Goal: Task Accomplishment & Management: Use online tool/utility

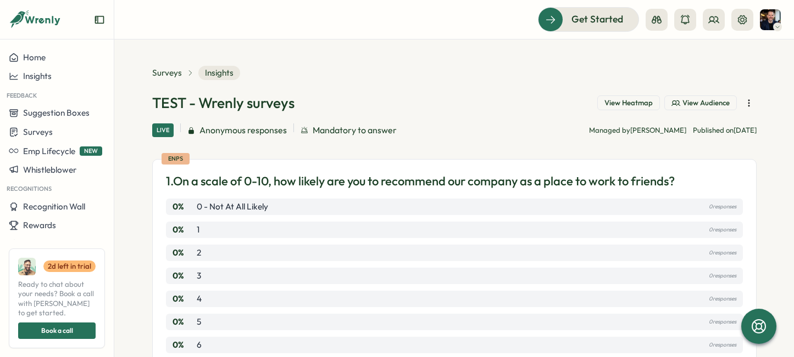
click at [709, 105] on span "View Audience" at bounding box center [705, 103] width 47 height 10
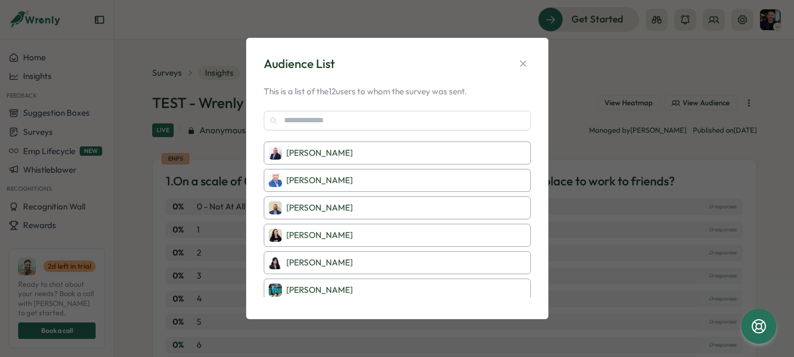
scroll to position [19, 0]
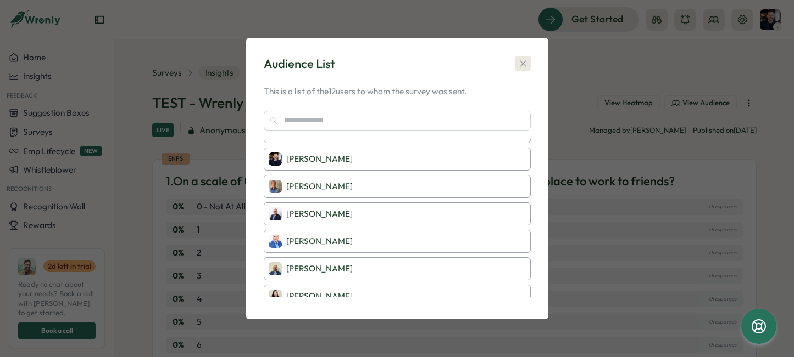
click at [527, 60] on icon "button" at bounding box center [522, 63] width 11 height 11
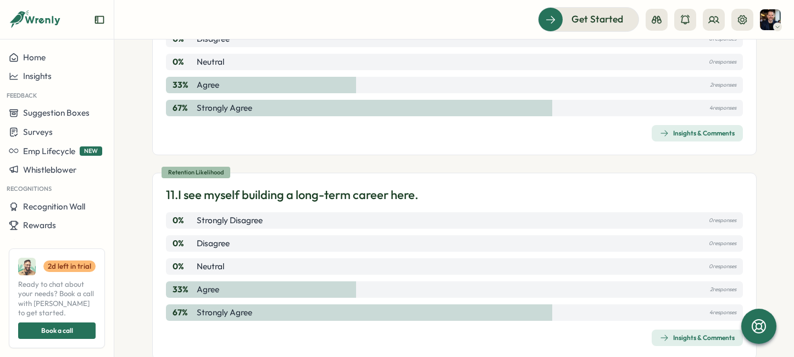
scroll to position [2201, 0]
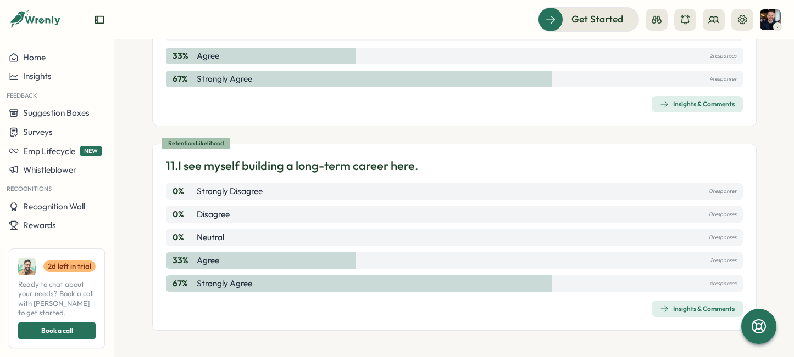
click at [667, 303] on span "Insights & Comments" at bounding box center [697, 308] width 75 height 15
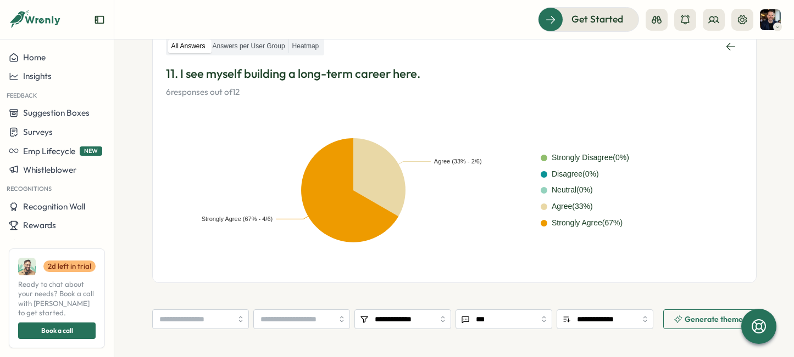
scroll to position [195, 0]
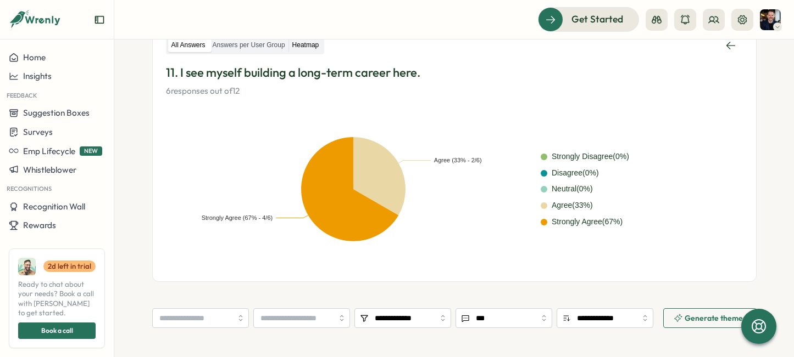
click at [305, 44] on label "Heatmap" at bounding box center [305, 45] width 33 height 14
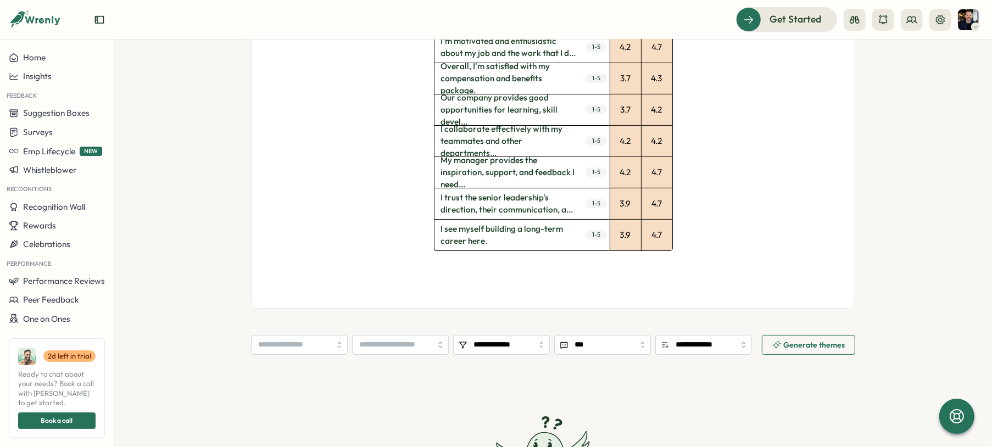
scroll to position [554, 0]
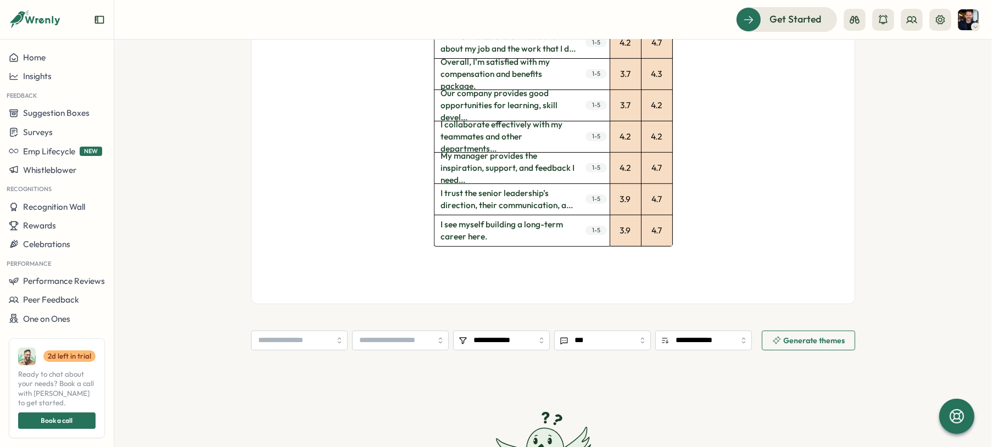
click at [778, 334] on span "Generate themes" at bounding box center [808, 340] width 72 height 19
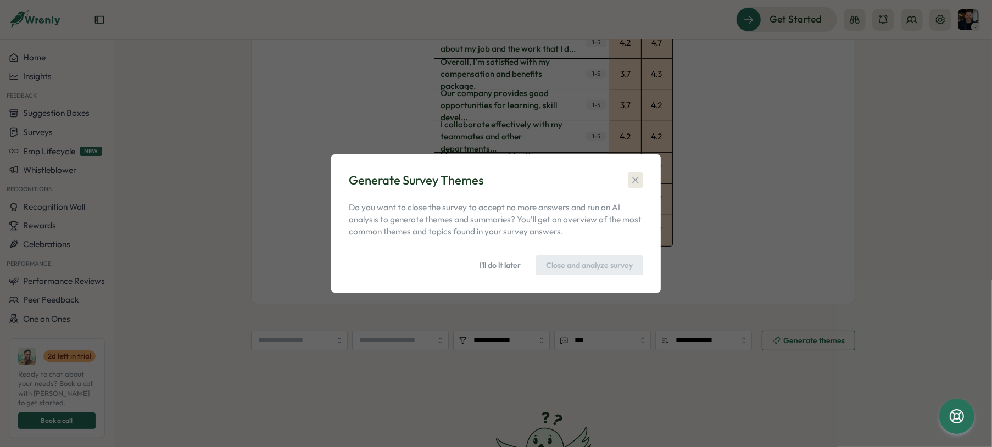
click at [635, 180] on icon "button" at bounding box center [635, 180] width 6 height 6
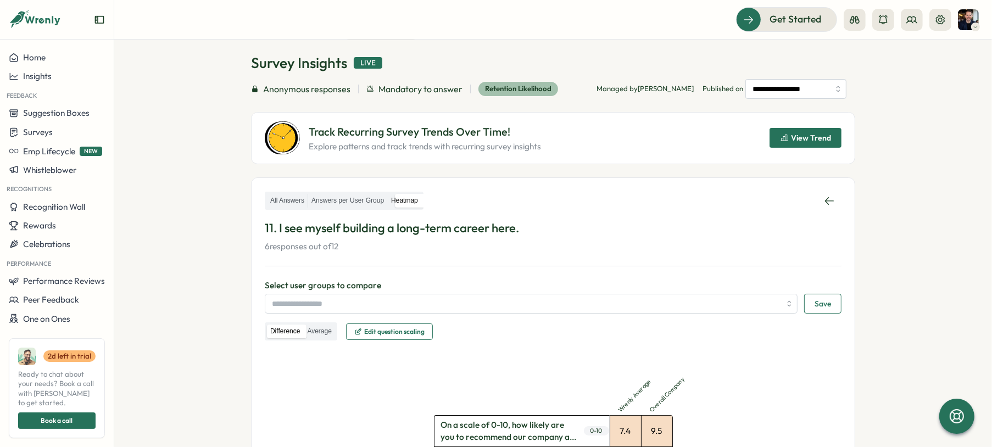
scroll to position [41, 0]
click at [367, 205] on label "Answers per User Group" at bounding box center [347, 200] width 79 height 14
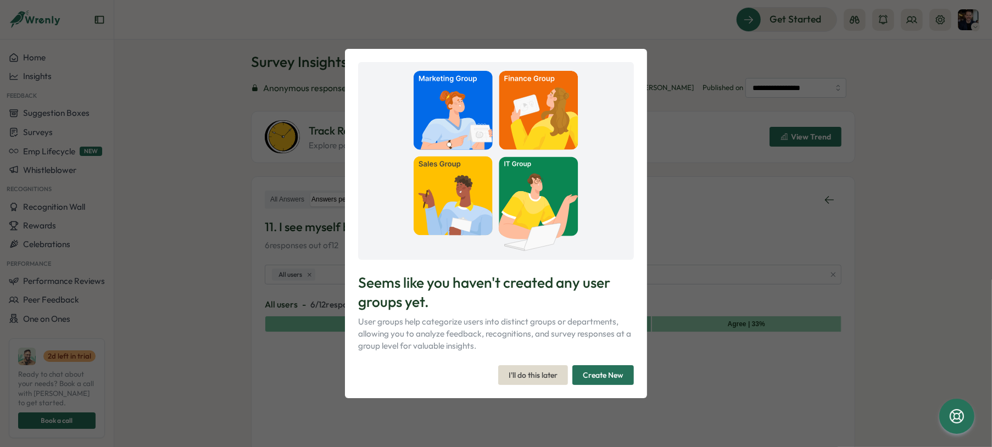
click at [557, 357] on span "I'll do this later" at bounding box center [533, 375] width 49 height 19
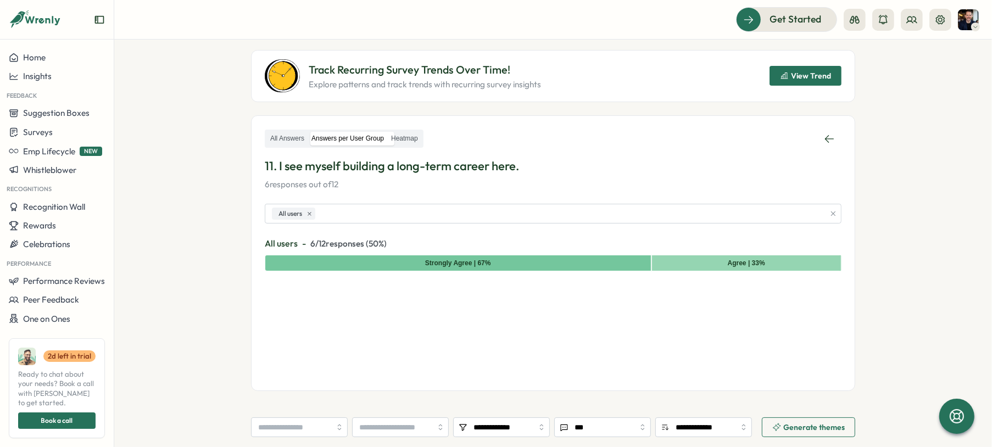
scroll to position [125, 0]
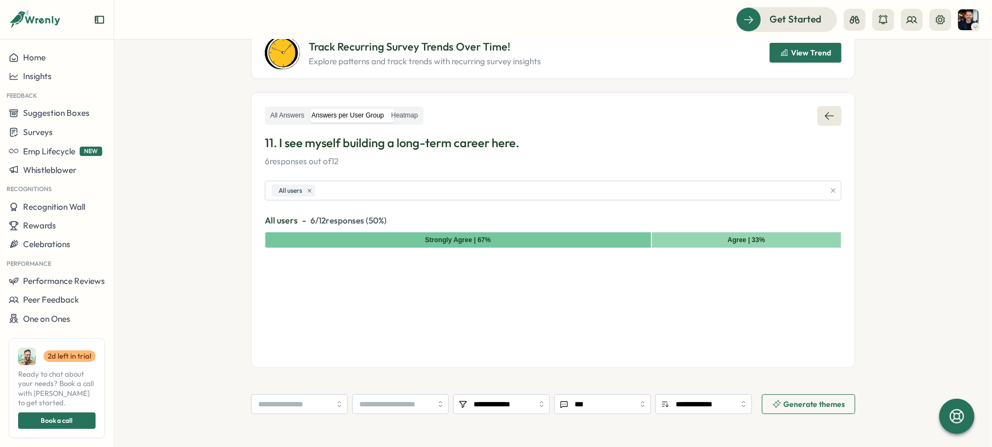
click at [793, 114] on link at bounding box center [829, 116] width 24 height 20
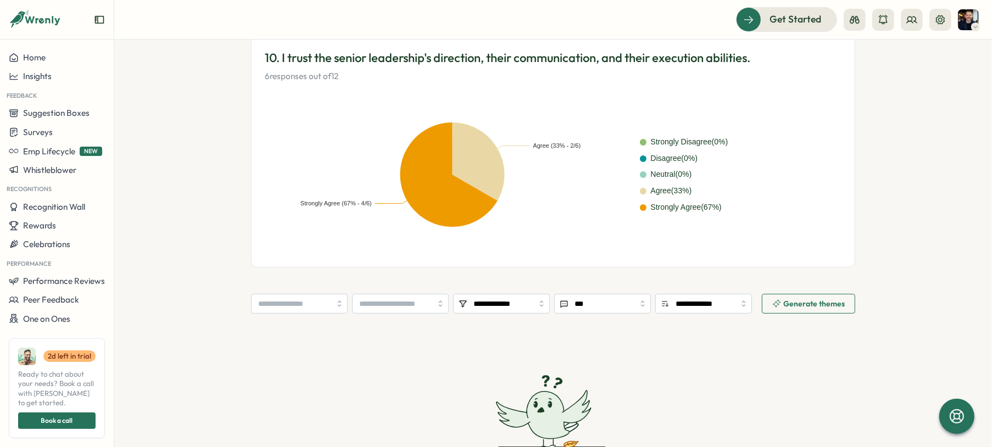
scroll to position [102, 0]
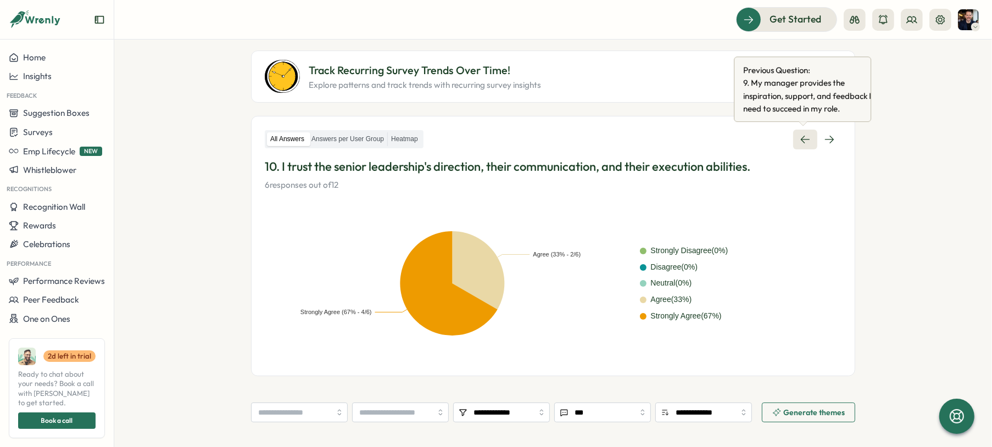
click at [793, 142] on icon at bounding box center [805, 139] width 11 height 11
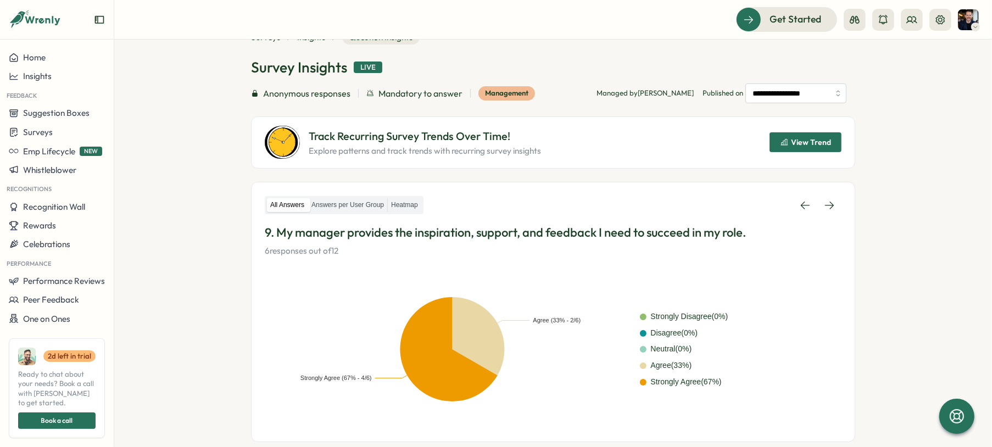
scroll to position [37, 0]
click at [785, 138] on icon "button" at bounding box center [784, 141] width 9 height 9
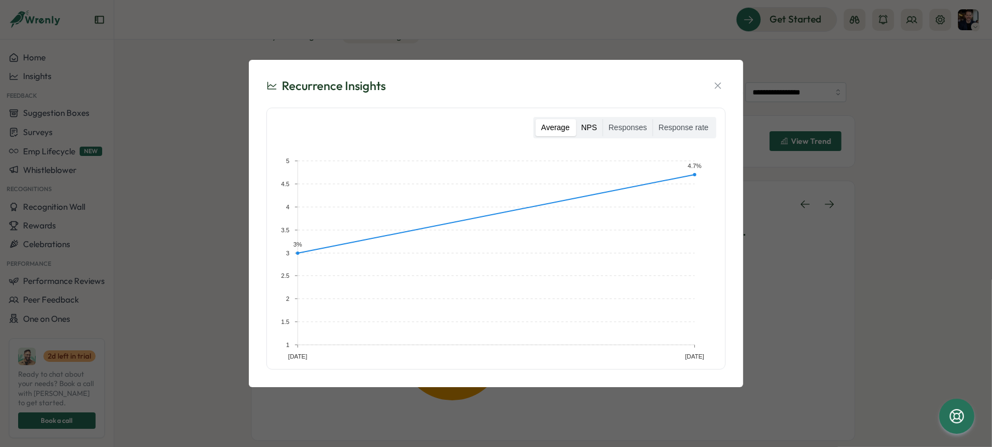
click at [596, 127] on label "NPS" at bounding box center [589, 128] width 27 height 18
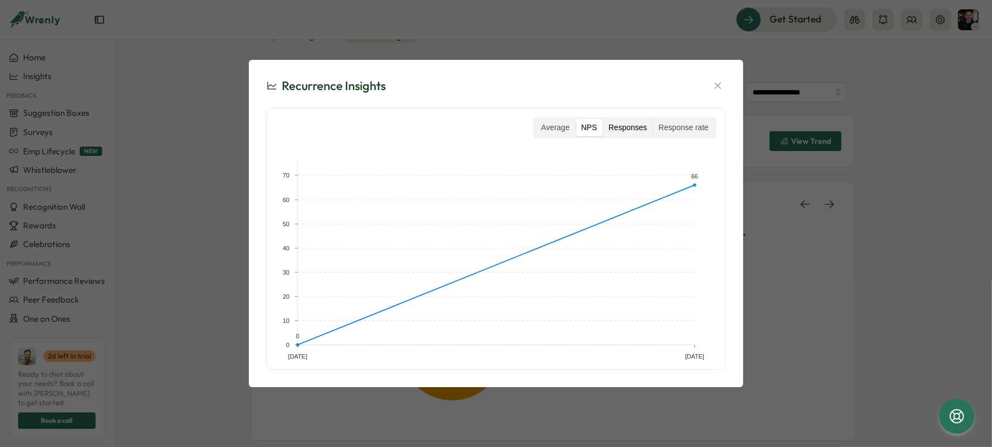
click at [624, 126] on label "Responses" at bounding box center [627, 128] width 49 height 18
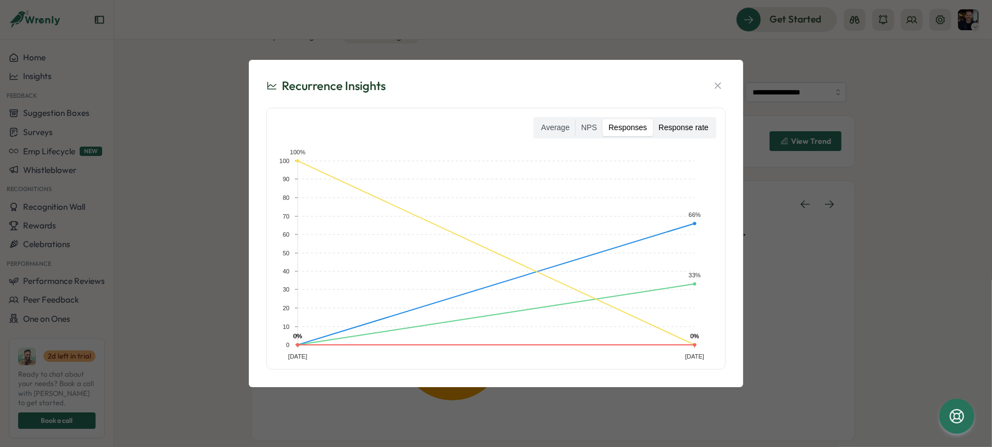
click at [684, 126] on label "Response rate" at bounding box center [683, 128] width 61 height 18
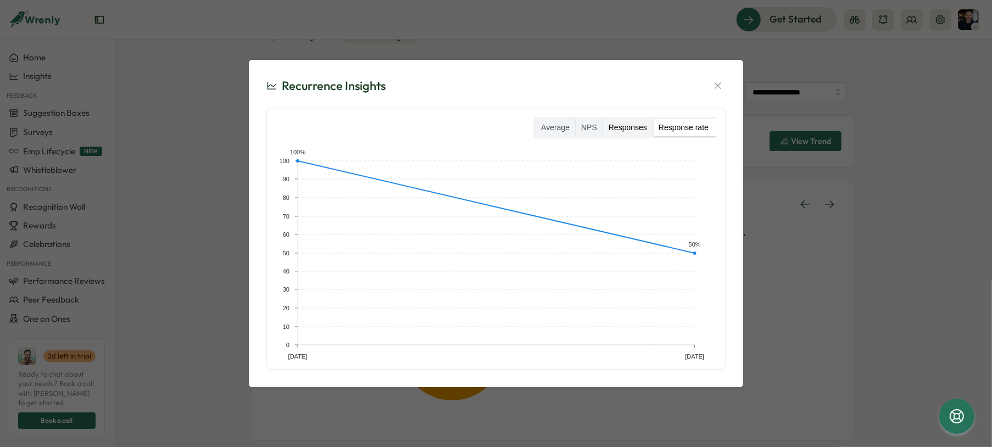
click at [621, 125] on label "Responses" at bounding box center [627, 128] width 49 height 18
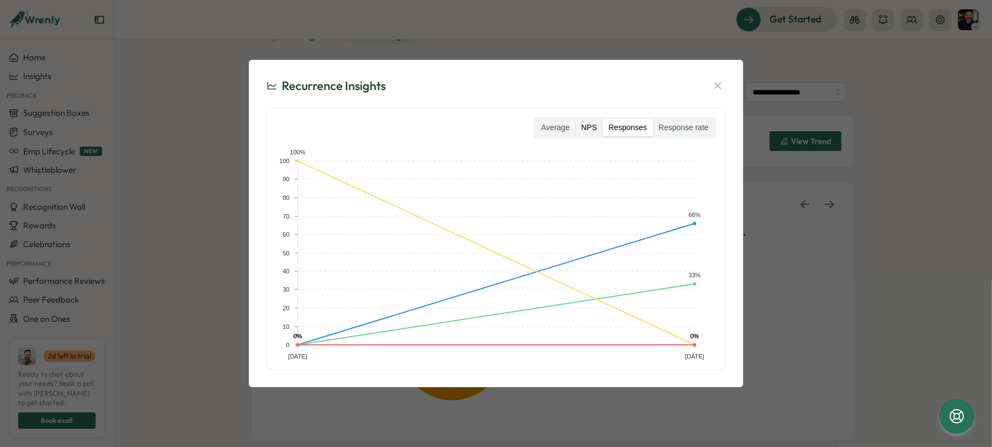
click at [590, 125] on label "NPS" at bounding box center [589, 128] width 27 height 18
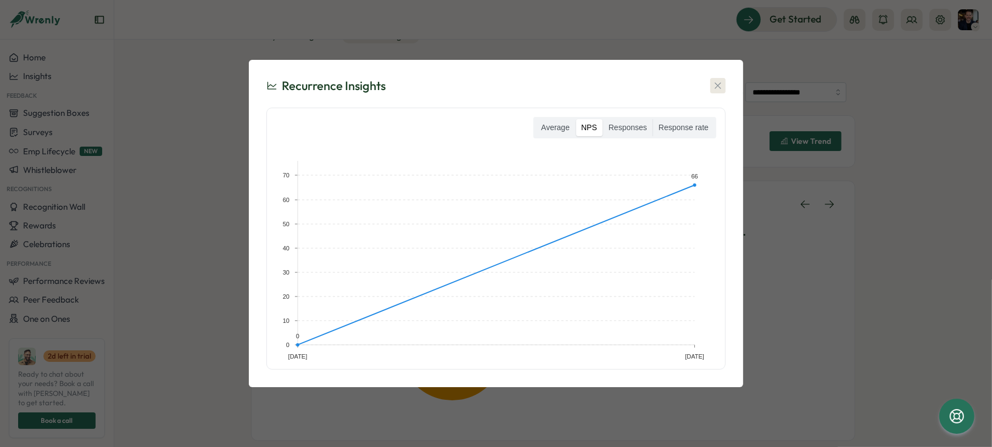
click at [717, 89] on icon "button" at bounding box center [717, 85] width 11 height 11
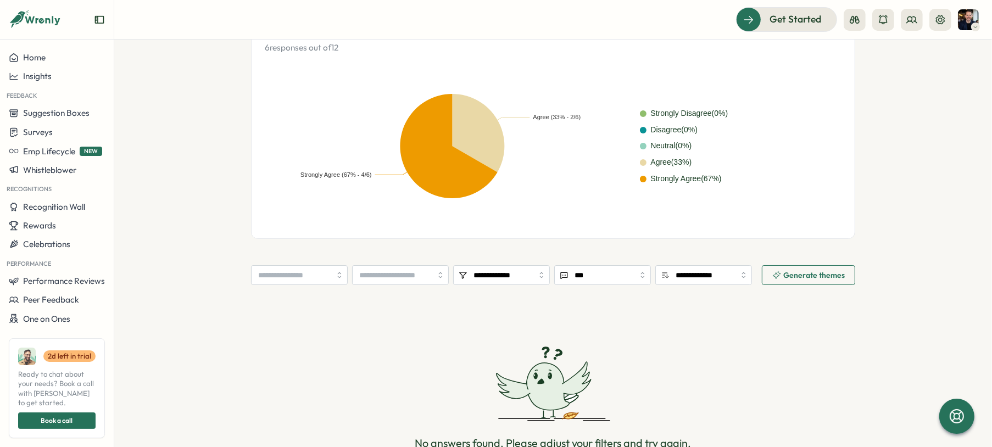
scroll to position [241, 0]
click at [510, 267] on input "**********" at bounding box center [501, 274] width 97 height 20
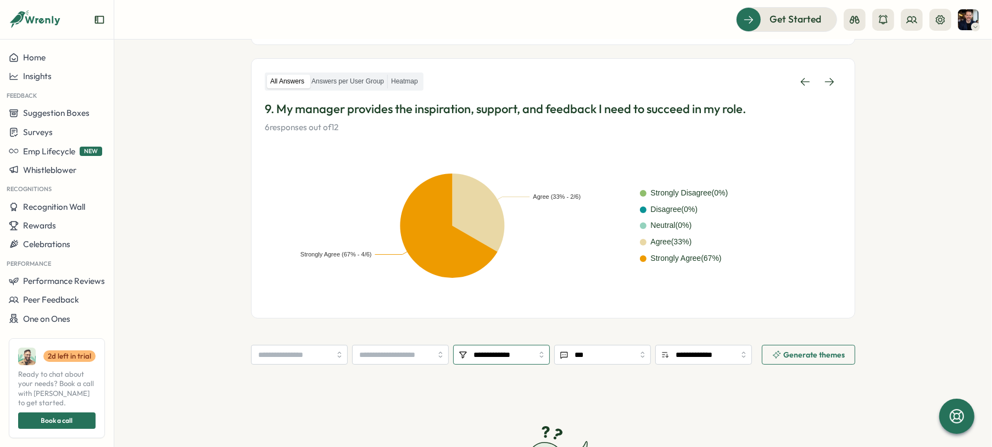
scroll to position [154, 0]
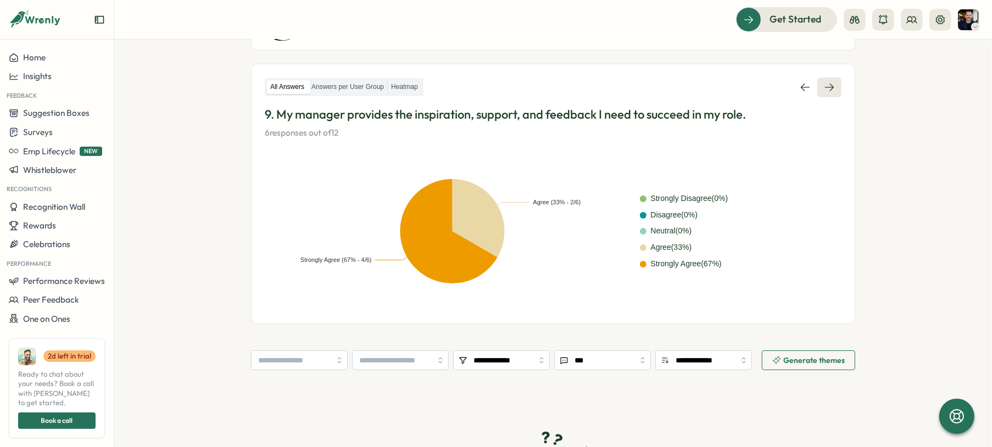
click at [793, 83] on link at bounding box center [829, 87] width 24 height 20
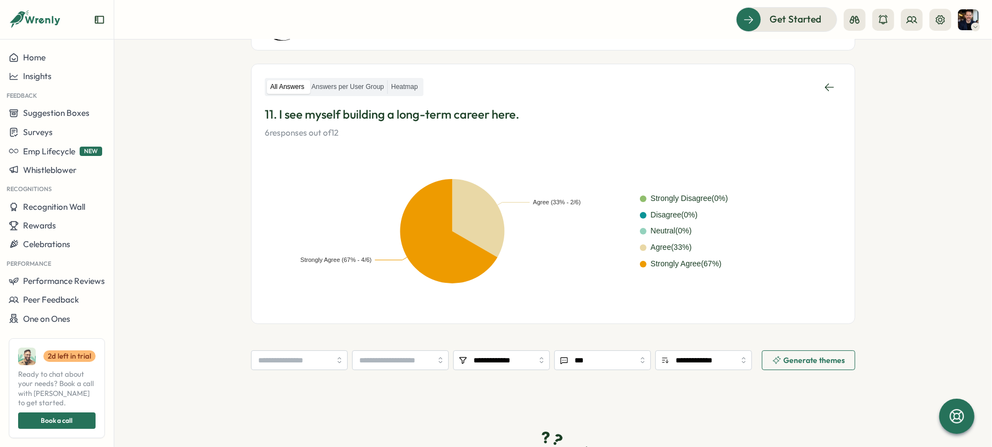
click at [793, 83] on link at bounding box center [829, 87] width 24 height 20
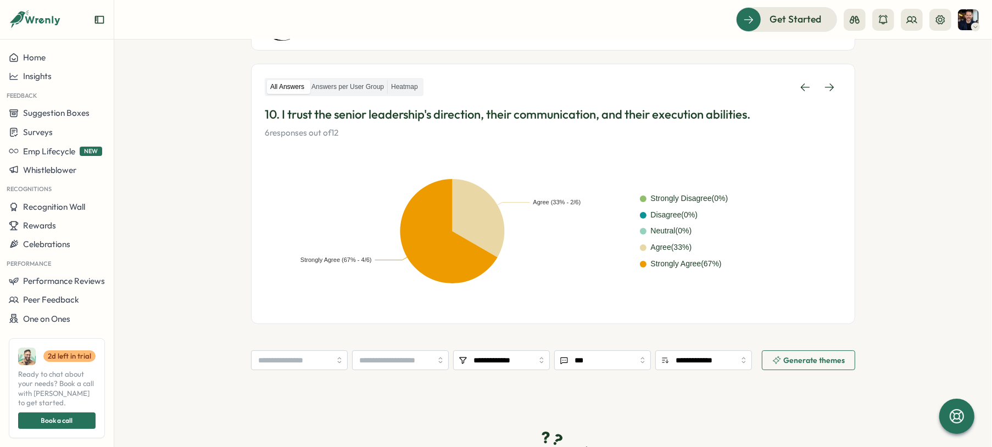
click at [793, 83] on link at bounding box center [829, 87] width 24 height 20
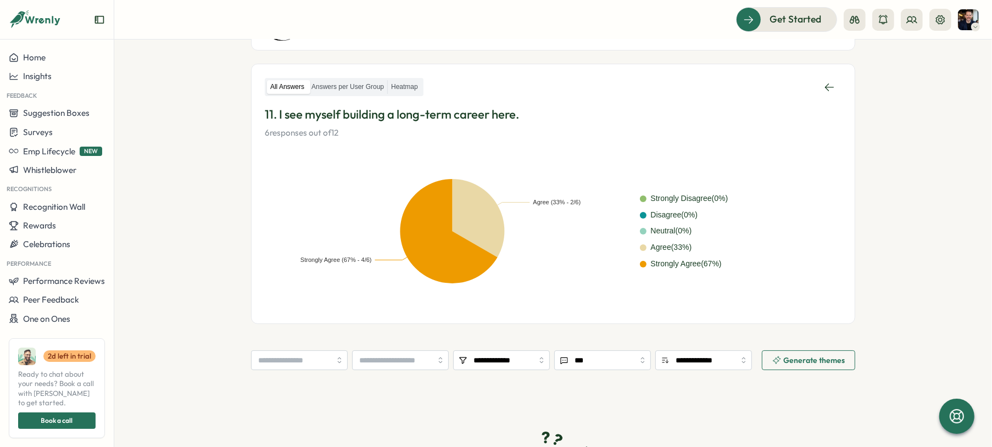
click at [793, 83] on link at bounding box center [829, 87] width 24 height 20
click at [793, 83] on link at bounding box center [805, 87] width 24 height 20
click at [793, 83] on link at bounding box center [829, 87] width 24 height 20
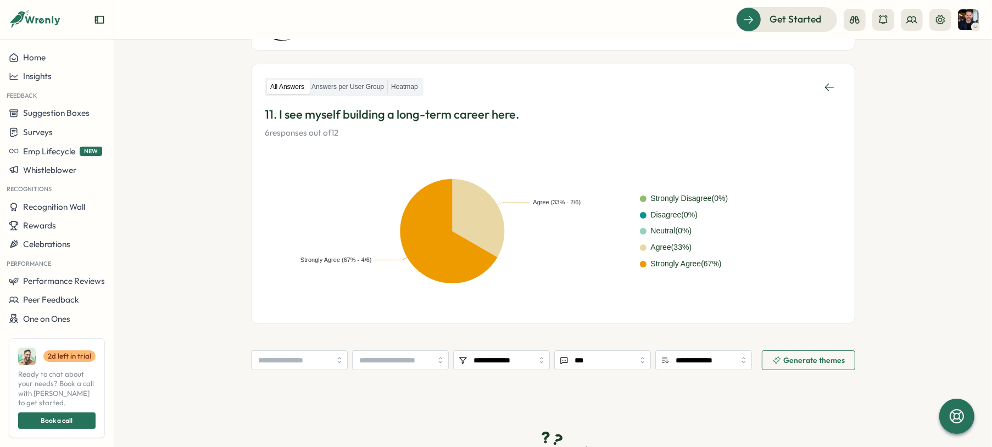
click at [793, 83] on link at bounding box center [829, 87] width 24 height 20
click at [793, 86] on div "All Answers Answers per User Group Heatmap" at bounding box center [553, 87] width 577 height 20
click at [793, 86] on link at bounding box center [829, 87] width 24 height 20
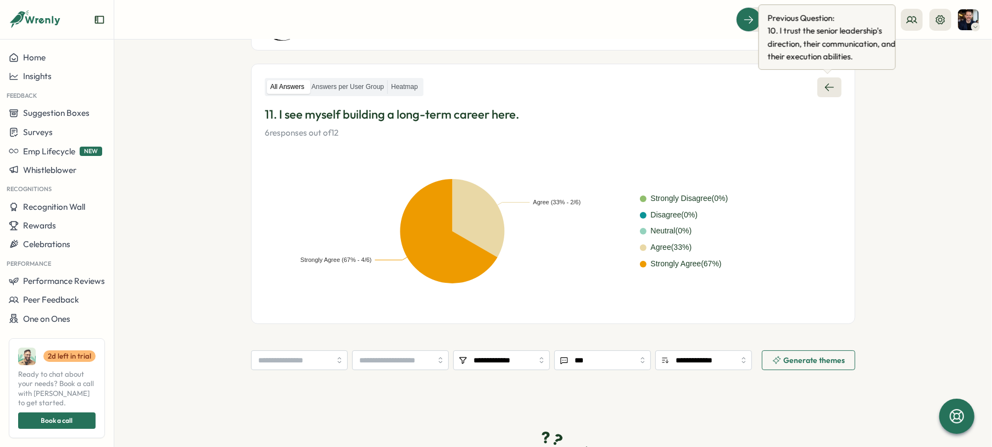
click at [793, 88] on link at bounding box center [829, 87] width 24 height 20
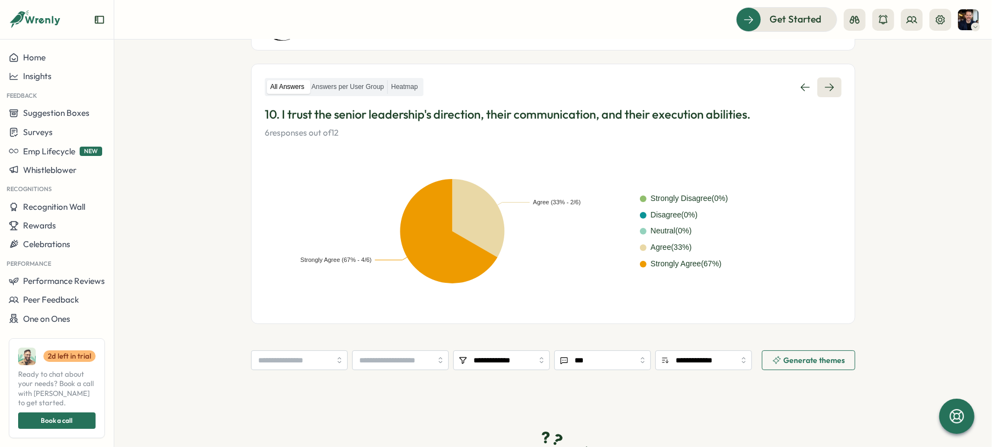
click at [793, 88] on link at bounding box center [829, 87] width 24 height 20
click at [793, 88] on link at bounding box center [805, 87] width 24 height 20
click at [793, 88] on link at bounding box center [829, 87] width 24 height 20
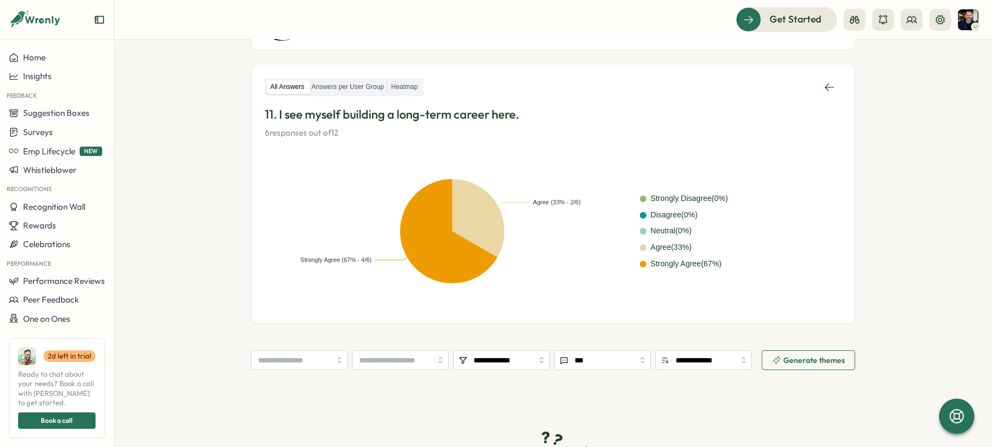
click at [793, 88] on link at bounding box center [829, 87] width 24 height 20
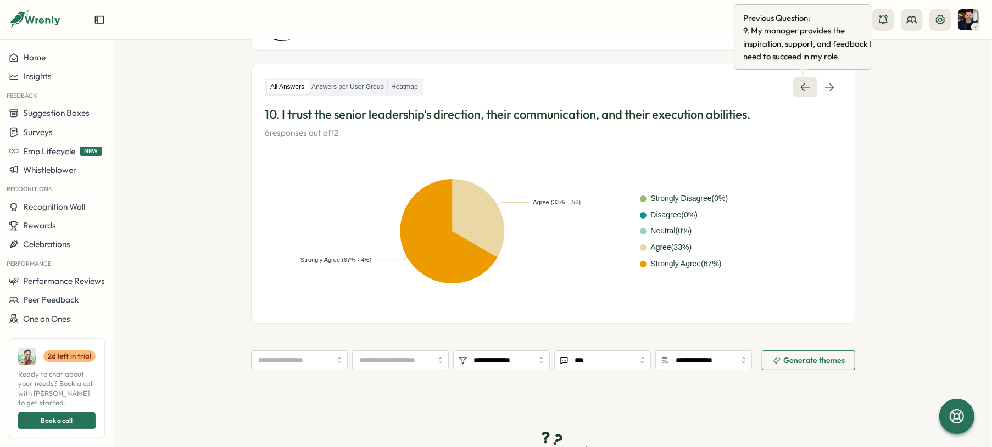
click at [793, 89] on icon at bounding box center [805, 87] width 11 height 11
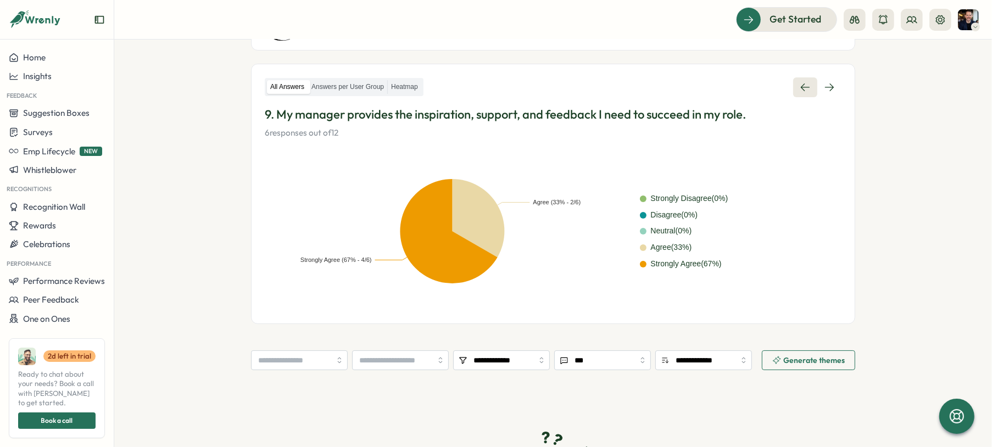
click at [793, 89] on icon at bounding box center [805, 87] width 11 height 11
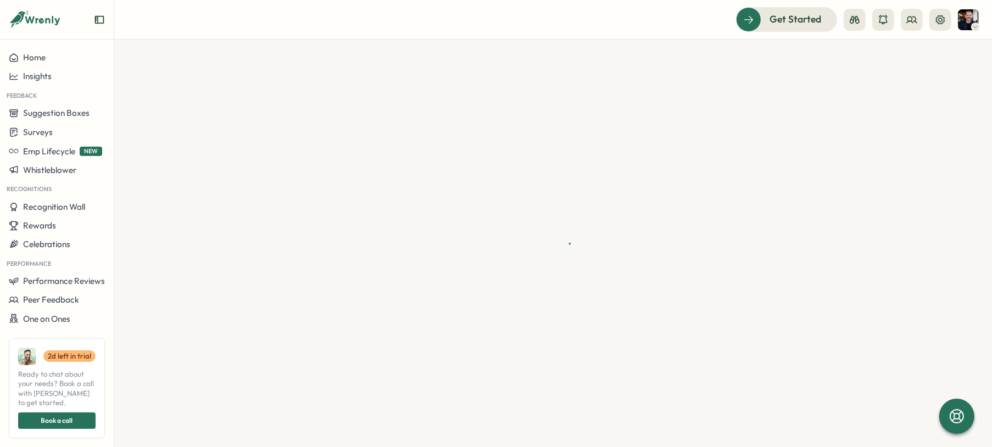
click at [793, 89] on div at bounding box center [553, 243] width 878 height 407
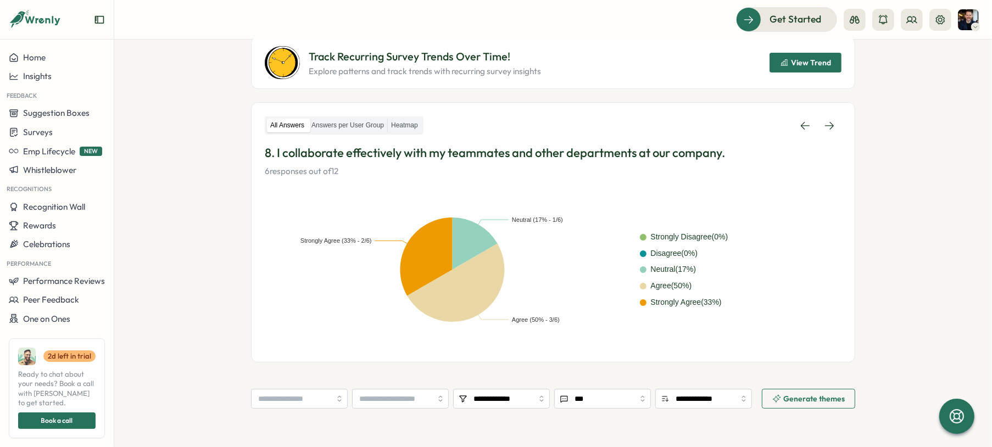
scroll to position [119, 0]
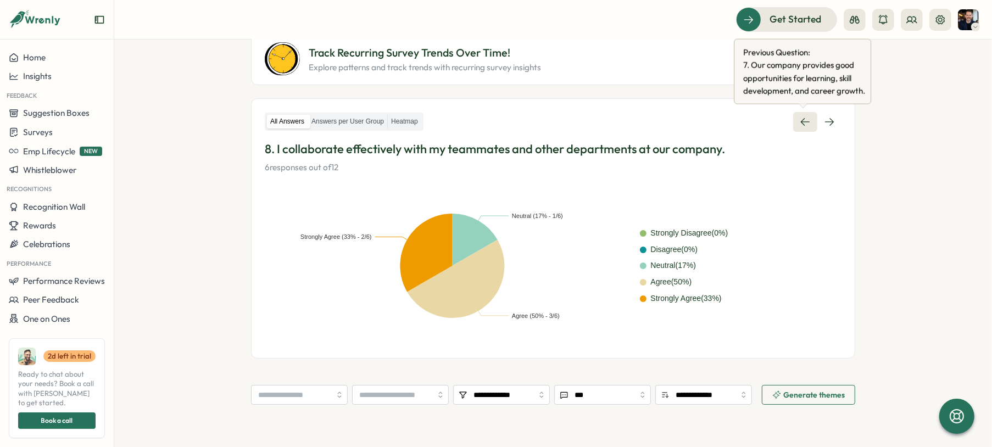
click at [793, 122] on icon at bounding box center [805, 121] width 11 height 11
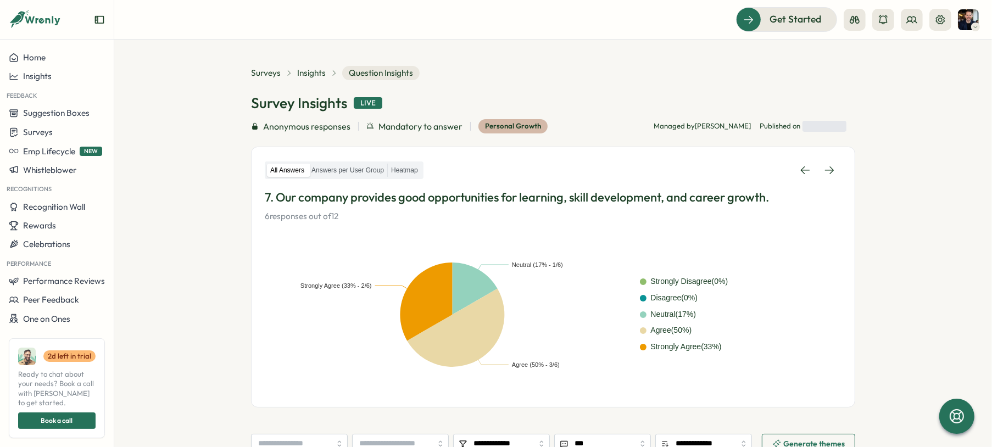
click at [793, 122] on div "Published on Loading" at bounding box center [802, 126] width 87 height 11
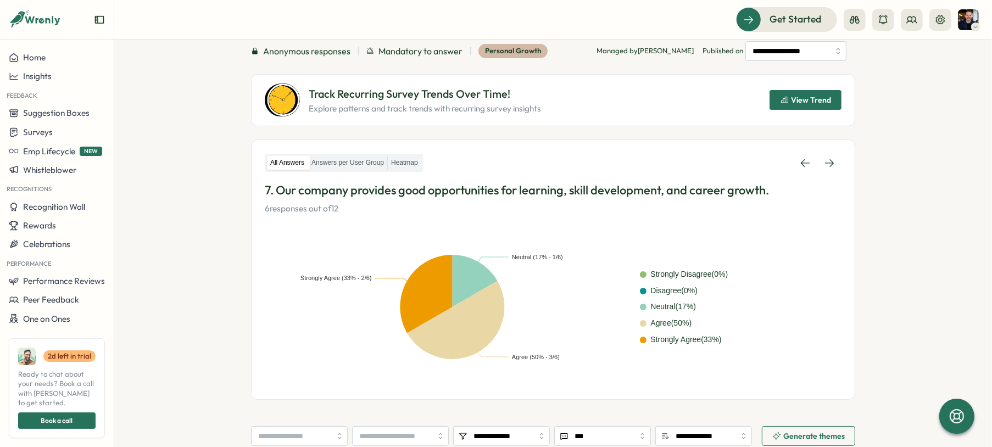
scroll to position [83, 0]
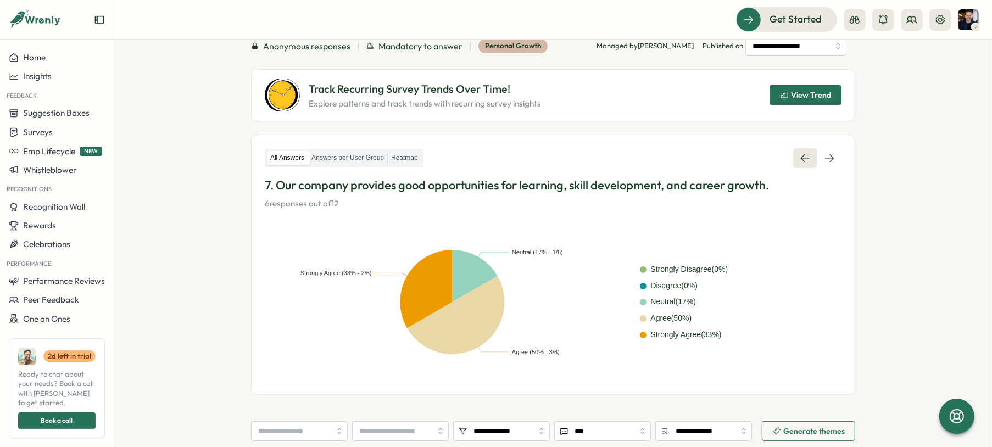
click at [793, 163] on link at bounding box center [805, 158] width 24 height 20
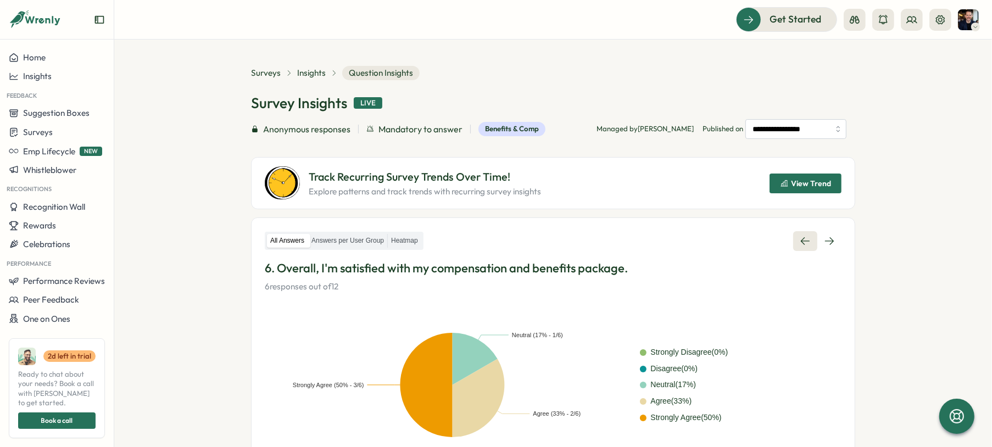
click at [793, 167] on div "**********" at bounding box center [553, 272] width 604 height 412
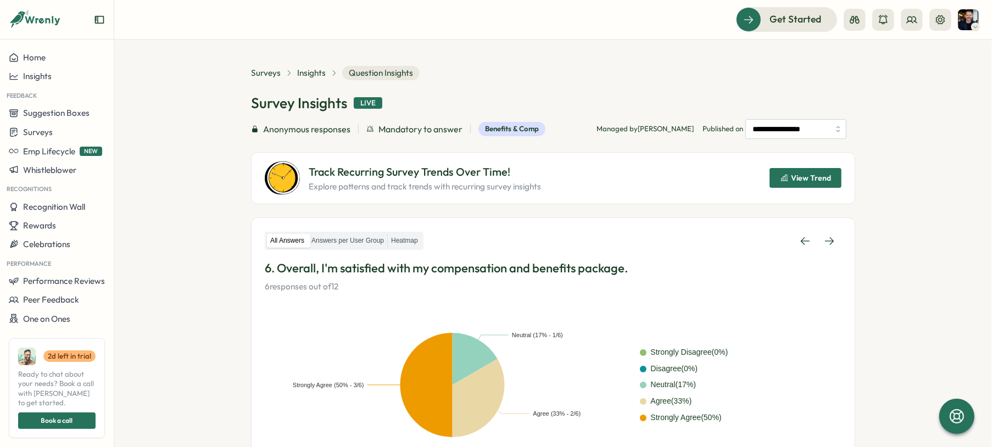
click at [793, 226] on div "All Answers Answers per User Group Heatmap 6. Overall, I'm satisfied with my co…" at bounding box center [553, 347] width 604 height 261
click at [793, 231] on link at bounding box center [805, 241] width 24 height 20
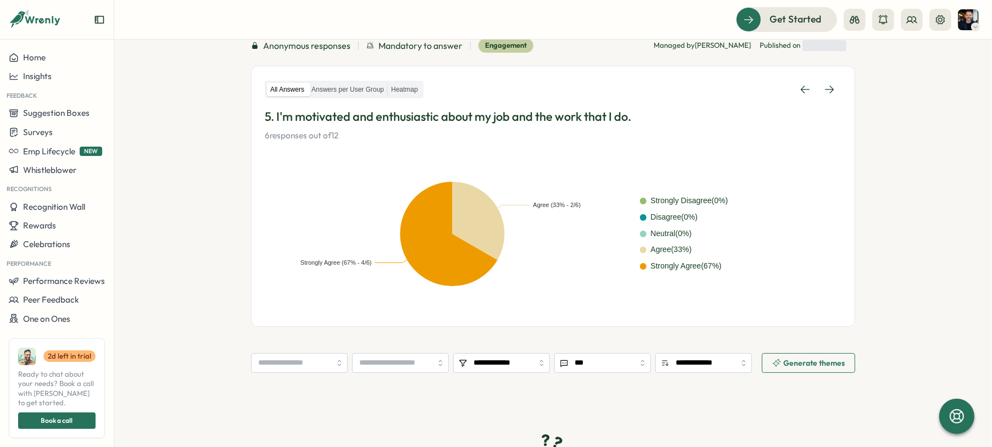
scroll to position [80, 0]
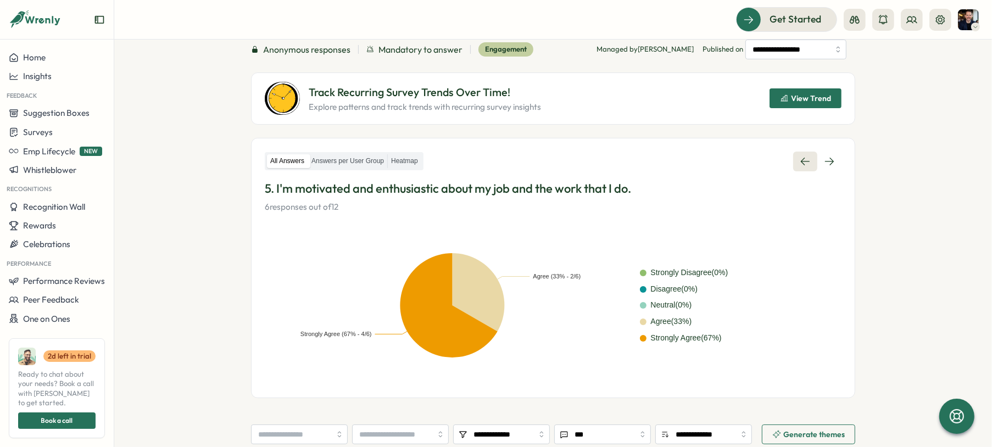
click at [793, 165] on icon at bounding box center [805, 161] width 11 height 11
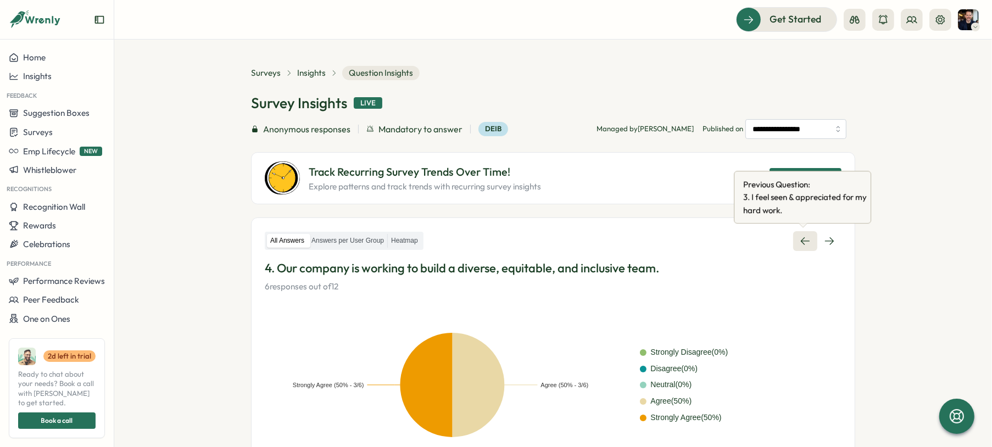
click at [793, 243] on icon at bounding box center [805, 241] width 11 height 11
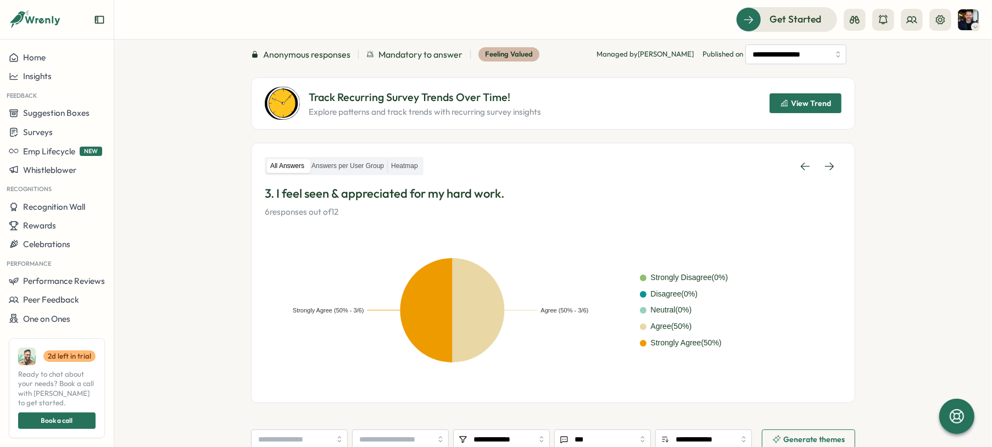
scroll to position [104, 0]
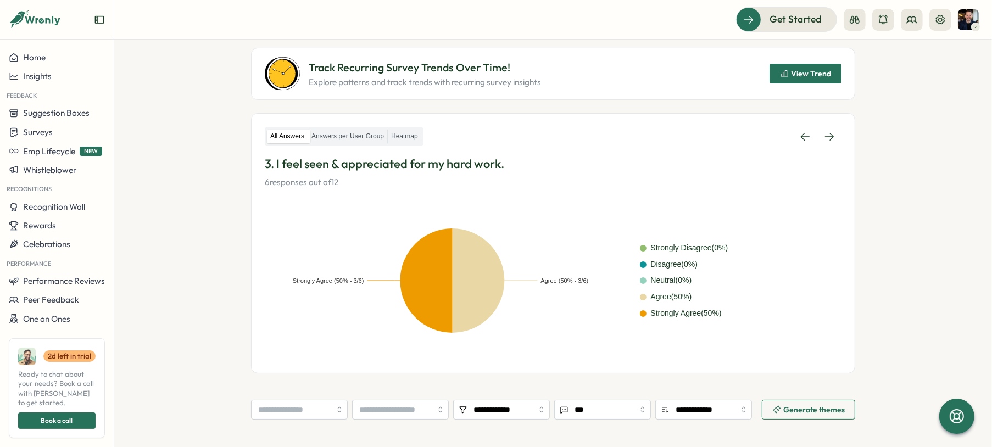
click at [793, 147] on div "All Answers Answers per User Group Heatmap 3. I feel seen & appreciated for my …" at bounding box center [553, 158] width 577 height 62
click at [793, 141] on icon at bounding box center [805, 136] width 11 height 11
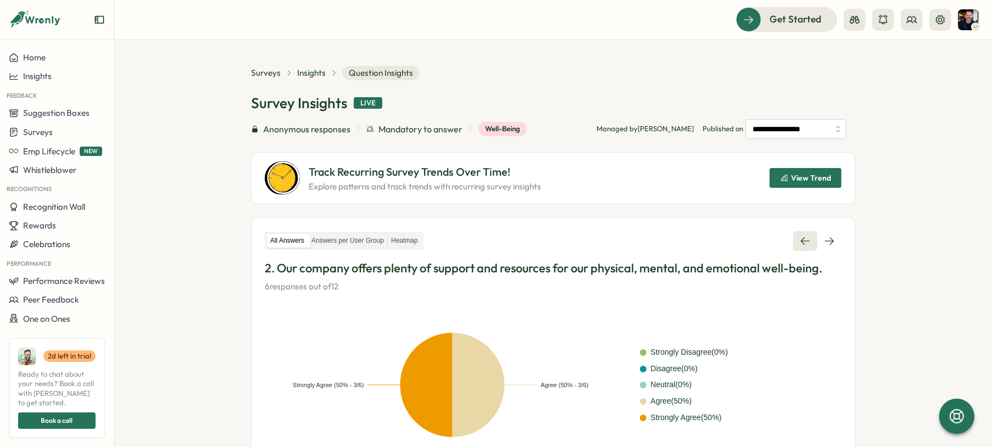
click at [793, 234] on link at bounding box center [805, 241] width 24 height 20
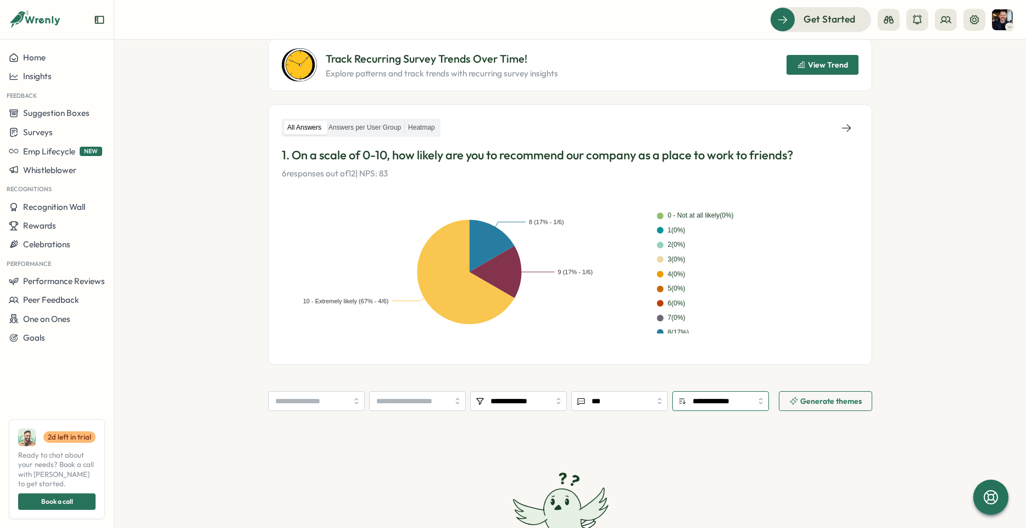
click at [728, 357] on input "**********" at bounding box center [720, 401] width 97 height 20
click at [183, 263] on section "**********" at bounding box center [570, 284] width 912 height 488
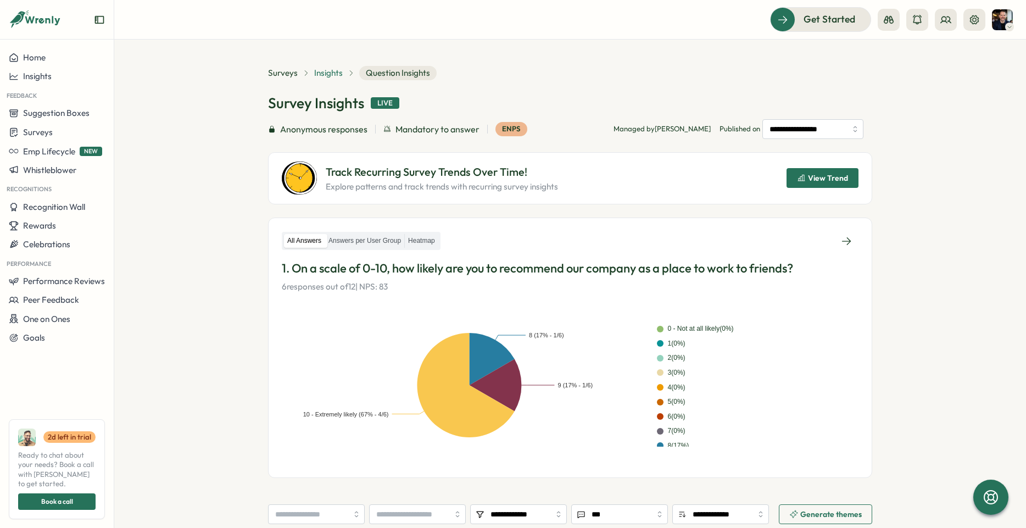
click at [332, 73] on span "Insights" at bounding box center [328, 73] width 29 height 12
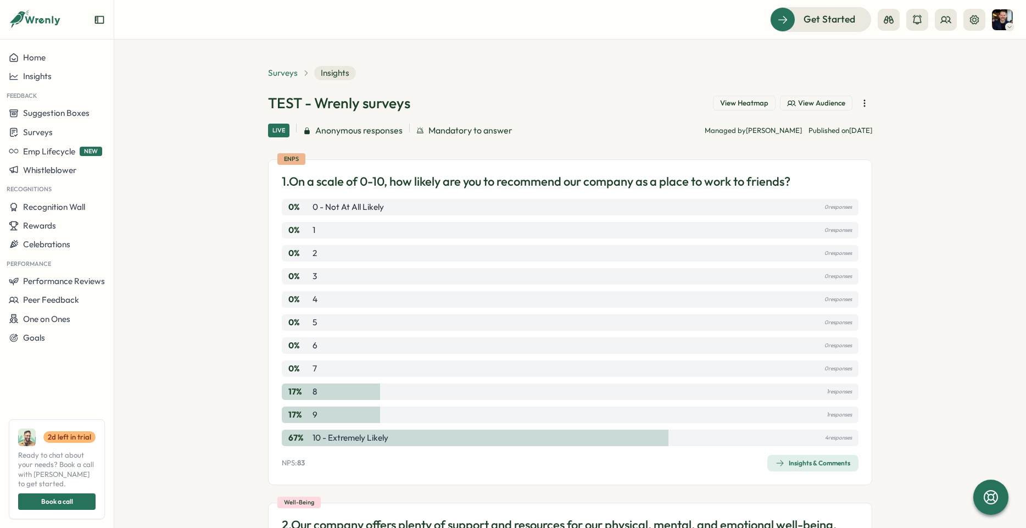
click at [287, 77] on span "Surveys" at bounding box center [283, 73] width 30 height 12
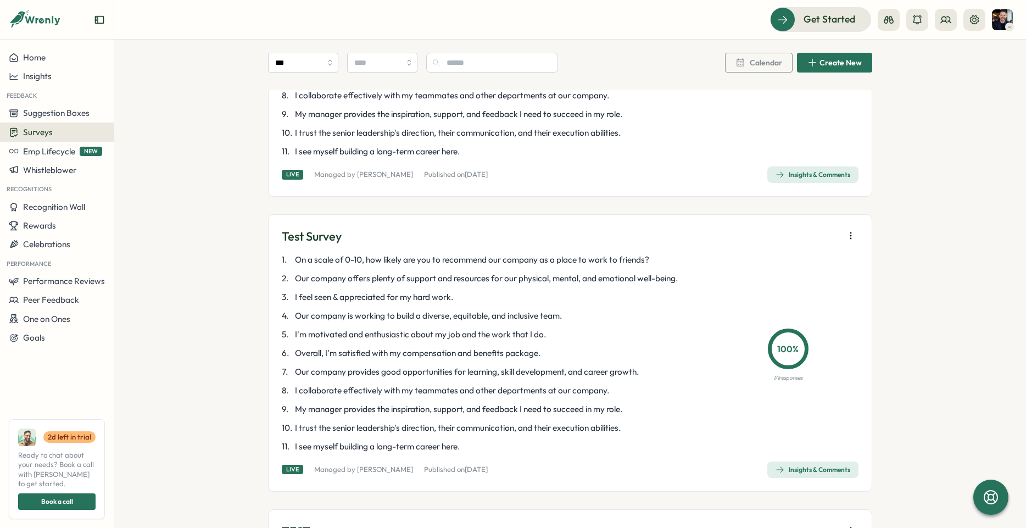
scroll to position [266, 0]
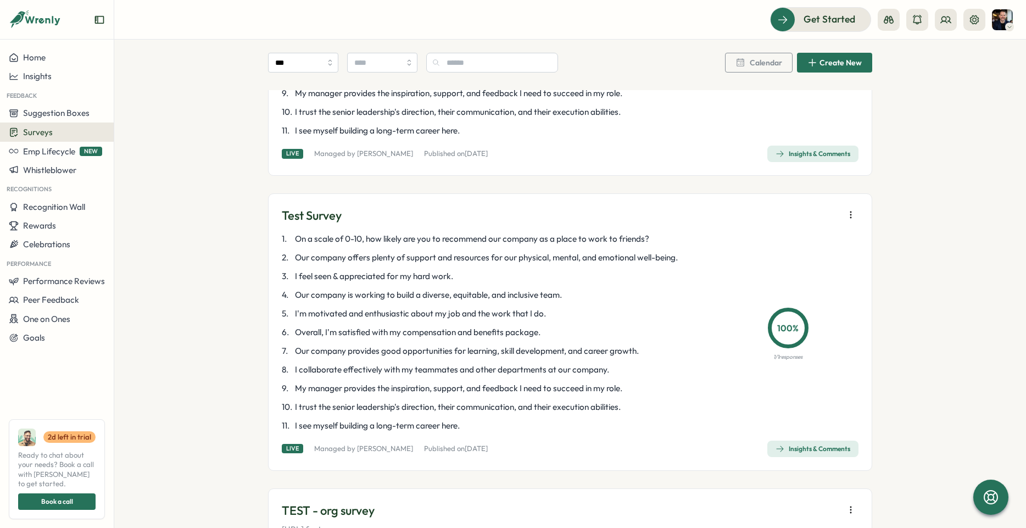
click at [793, 211] on icon "button" at bounding box center [850, 214] width 11 height 11
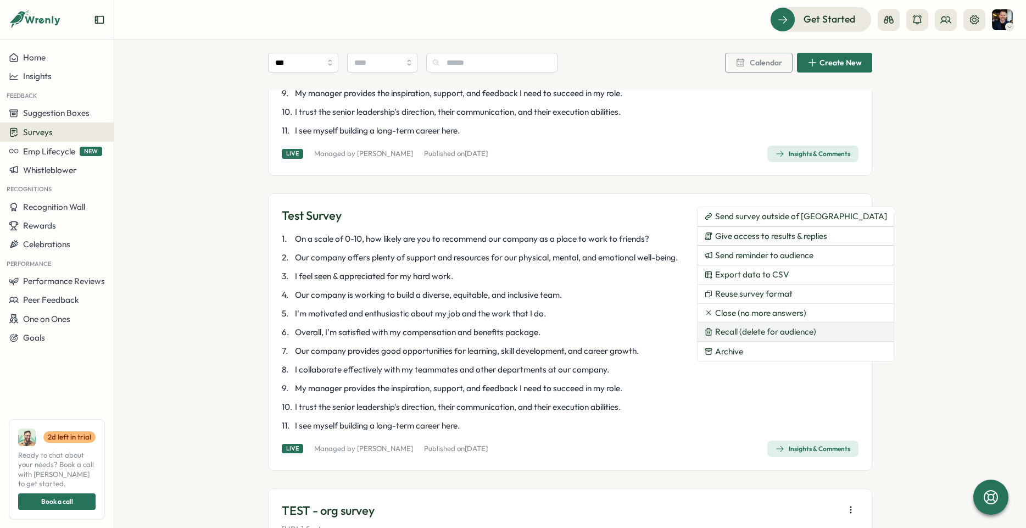
click at [746, 333] on span "Recall (delete for audience)" at bounding box center [765, 332] width 101 height 10
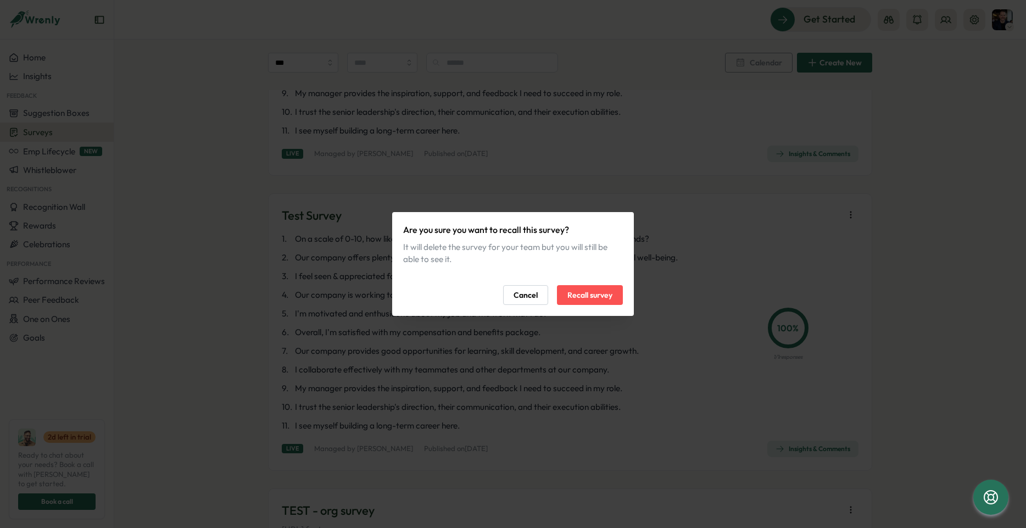
click at [594, 295] on span "Recall survey" at bounding box center [589, 295] width 45 height 19
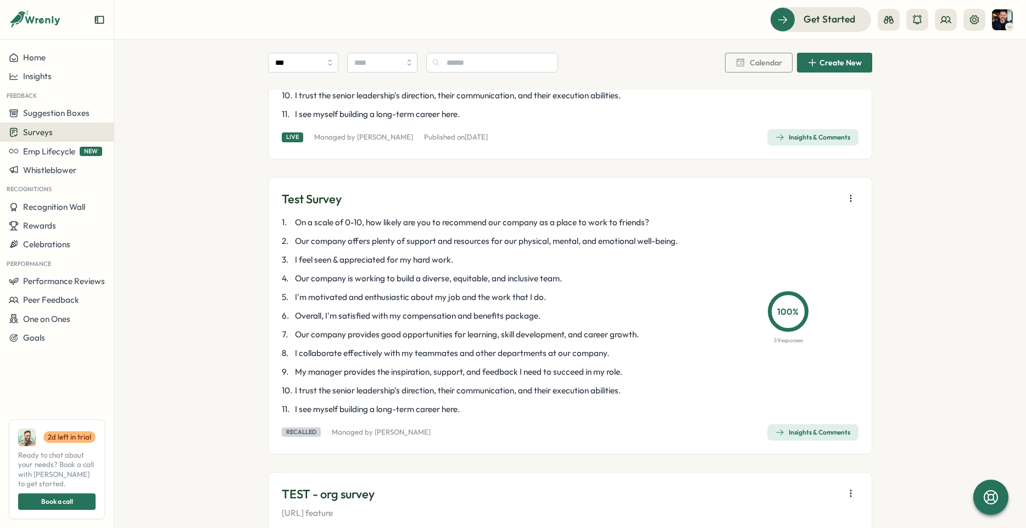
scroll to position [281, 0]
click at [793, 205] on button "button" at bounding box center [850, 199] width 15 height 15
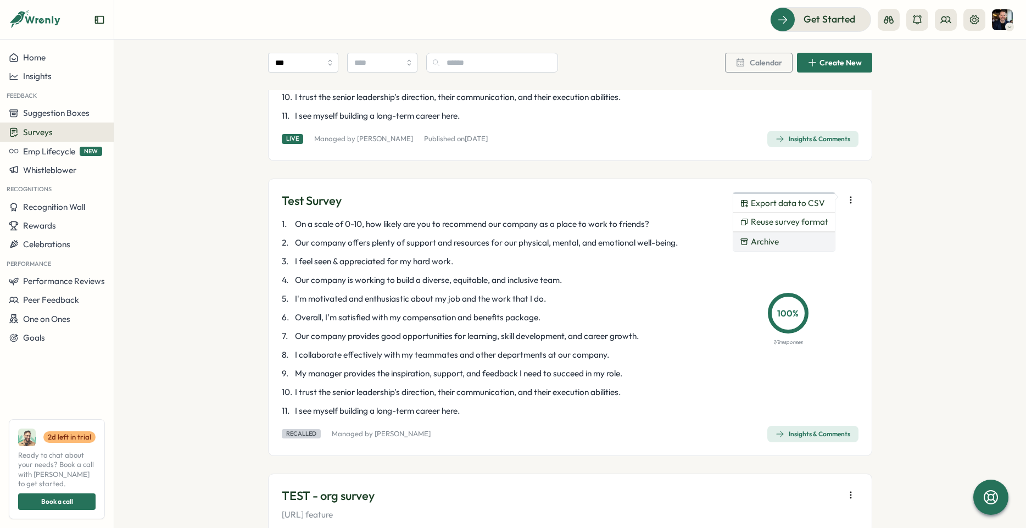
click at [778, 241] on span "Archive" at bounding box center [765, 242] width 28 height 10
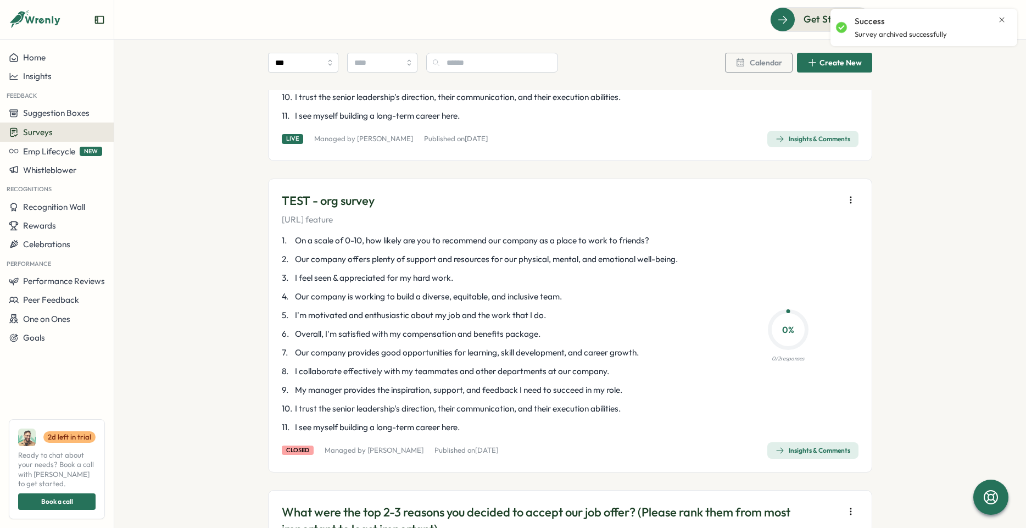
scroll to position [297, 0]
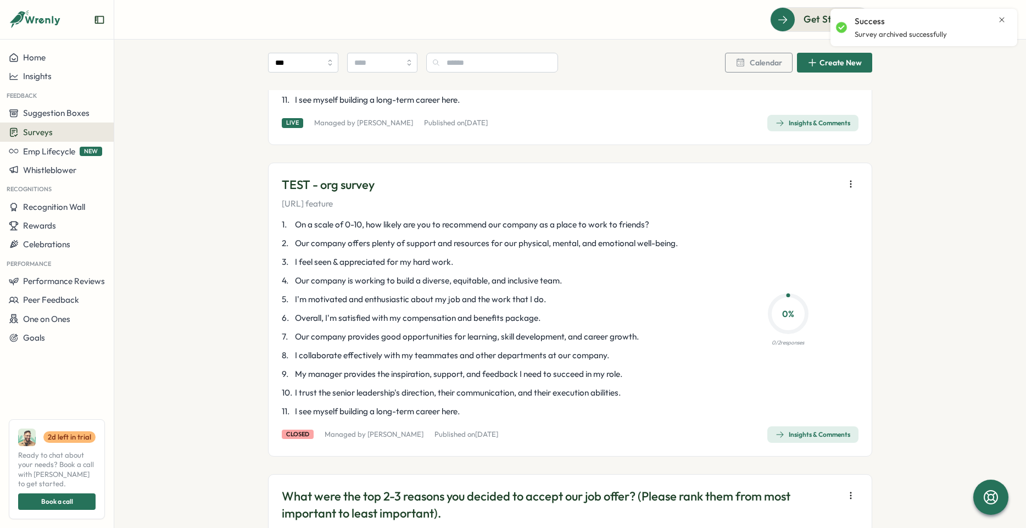
click at [793, 176] on button "button" at bounding box center [850, 183] width 15 height 15
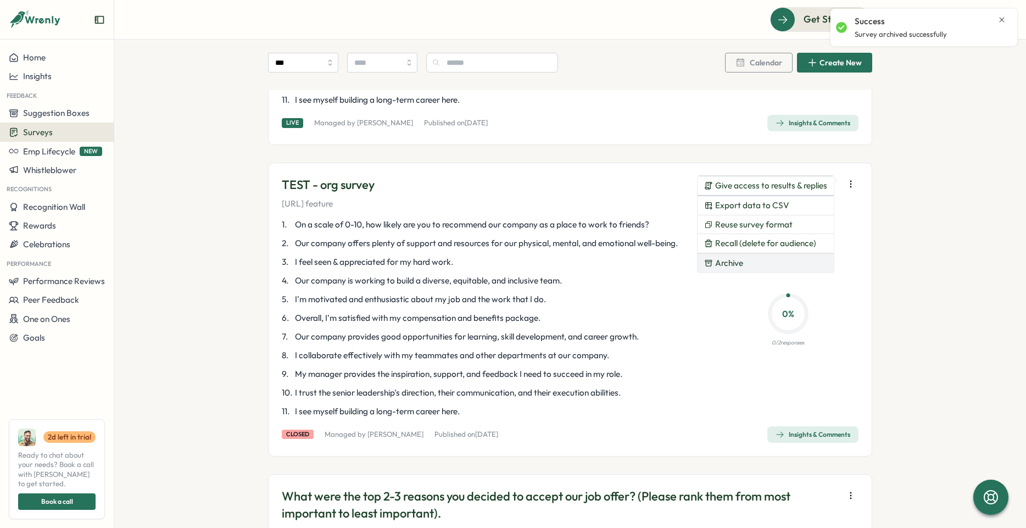
click at [736, 261] on span "Archive" at bounding box center [729, 263] width 28 height 10
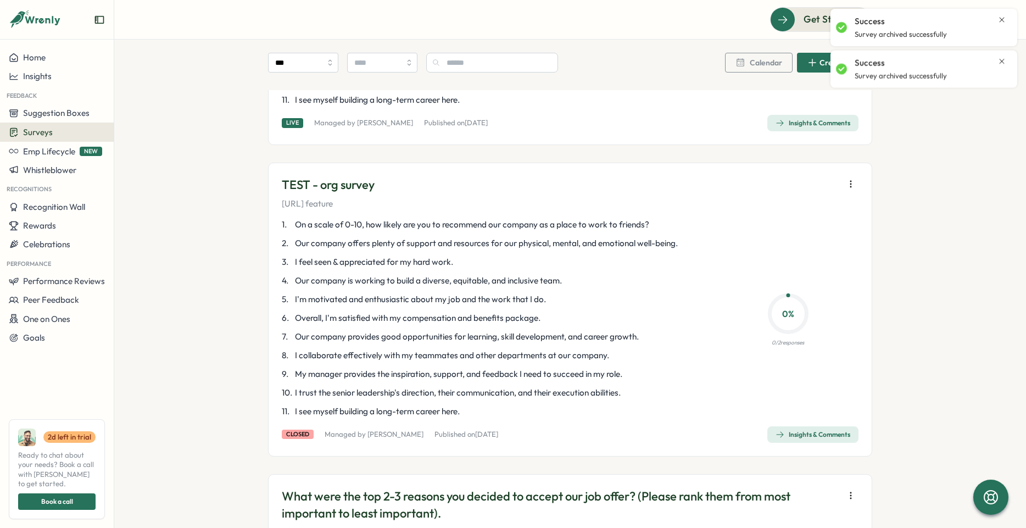
scroll to position [154, 0]
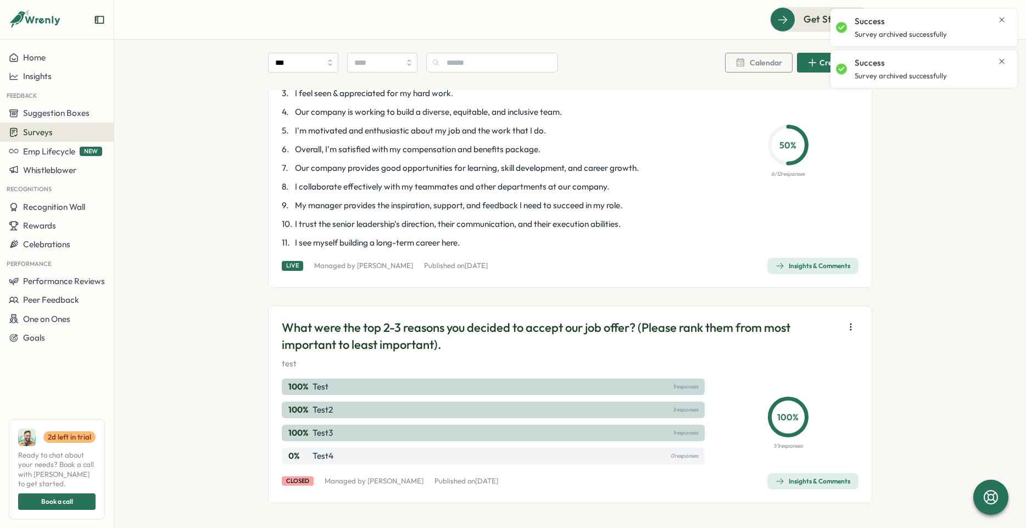
click at [793, 325] on icon "button" at bounding box center [850, 326] width 11 height 11
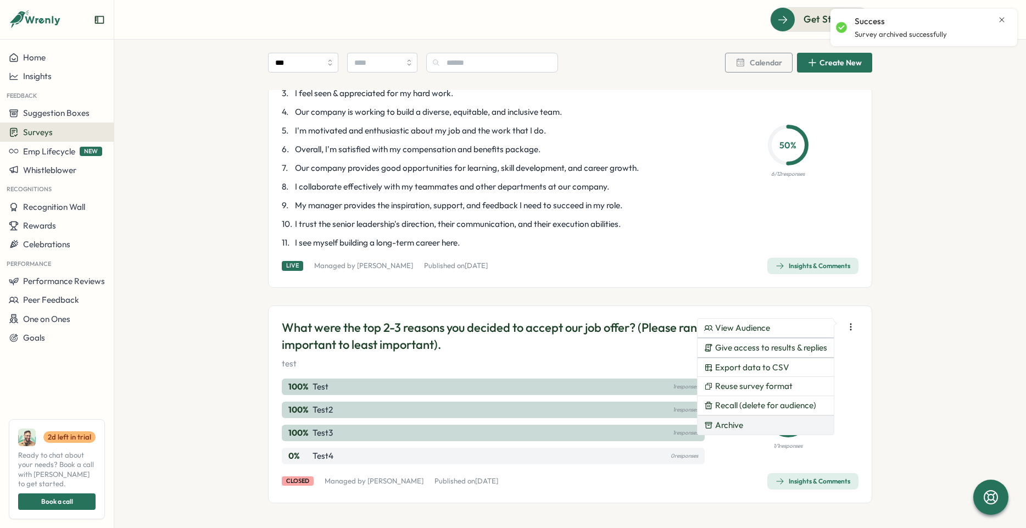
click at [736, 357] on span "Archive" at bounding box center [729, 425] width 28 height 10
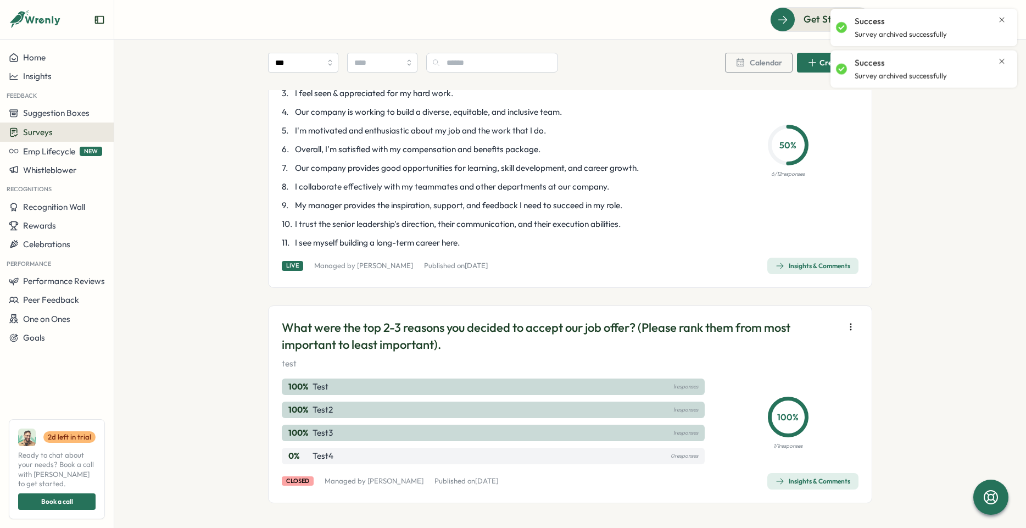
scroll to position [0, 0]
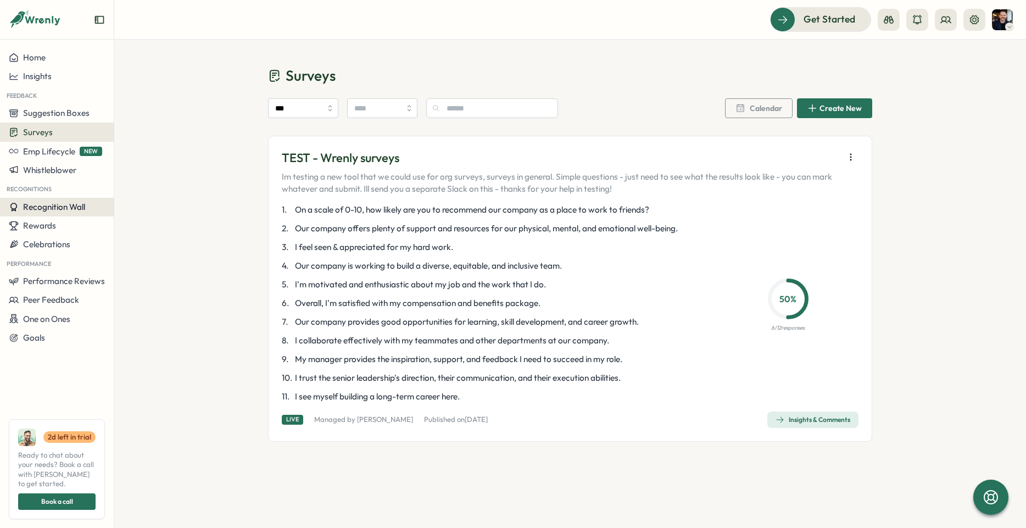
click at [53, 209] on span "Recognition Wall" at bounding box center [54, 207] width 62 height 10
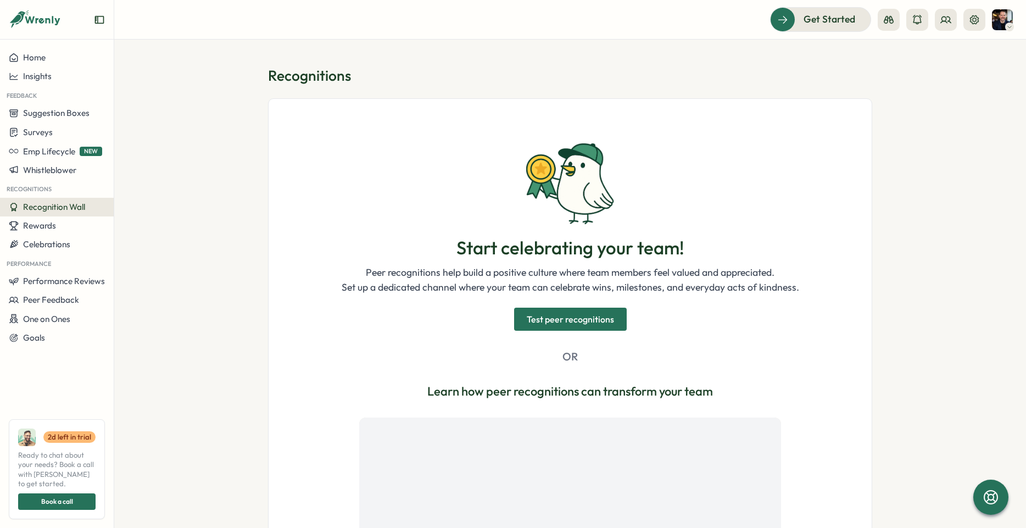
click at [604, 313] on span "Test peer recognitions" at bounding box center [570, 319] width 87 height 22
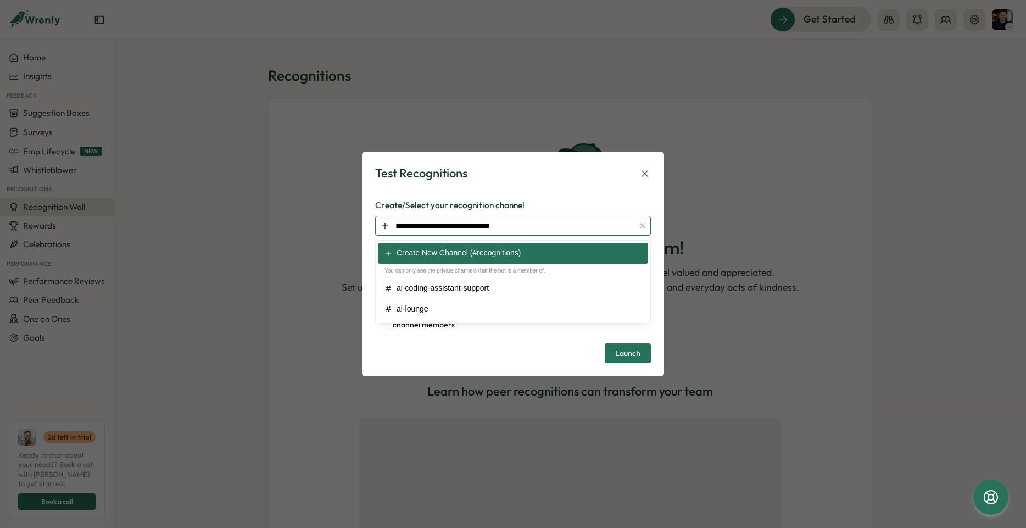
click at [558, 221] on input "**********" at bounding box center [513, 226] width 276 height 20
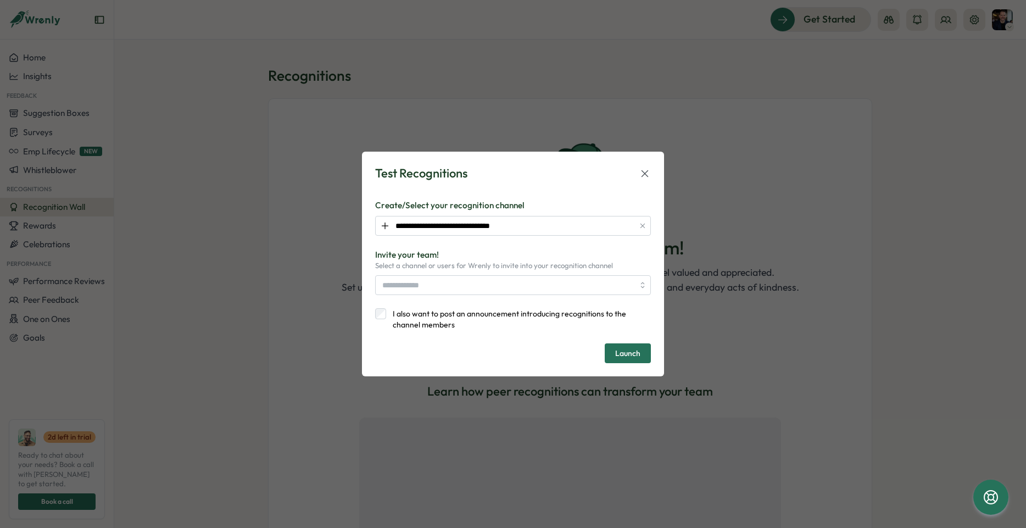
click at [512, 182] on div "**********" at bounding box center [513, 264] width 276 height 198
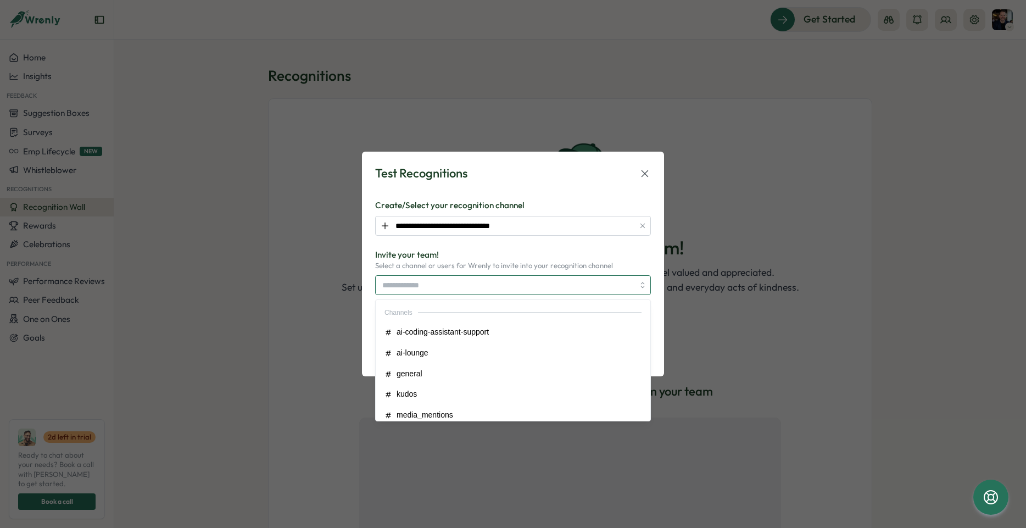
click at [480, 285] on input "search" at bounding box center [508, 285] width 252 height 19
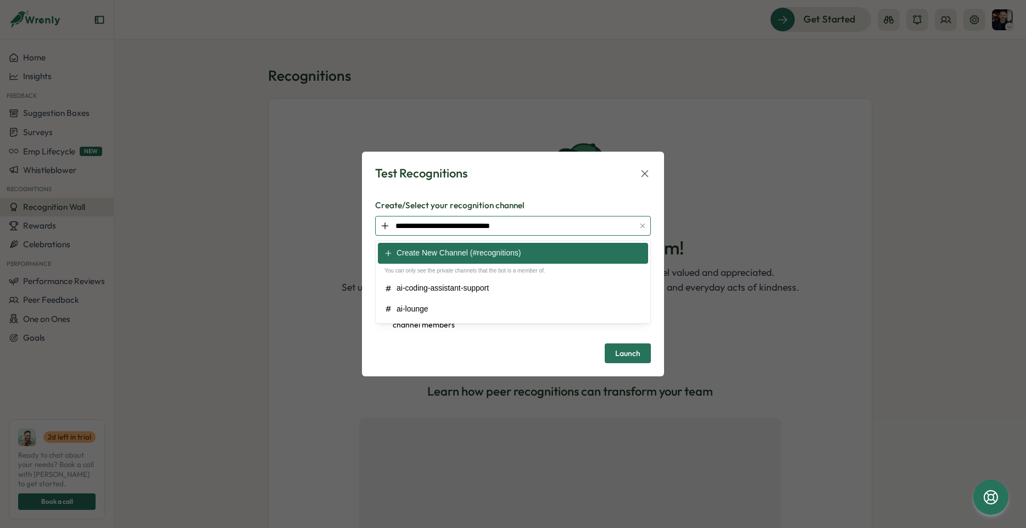
click at [512, 230] on input "**********" at bounding box center [513, 226] width 276 height 20
click at [560, 223] on input "**********" at bounding box center [513, 226] width 276 height 20
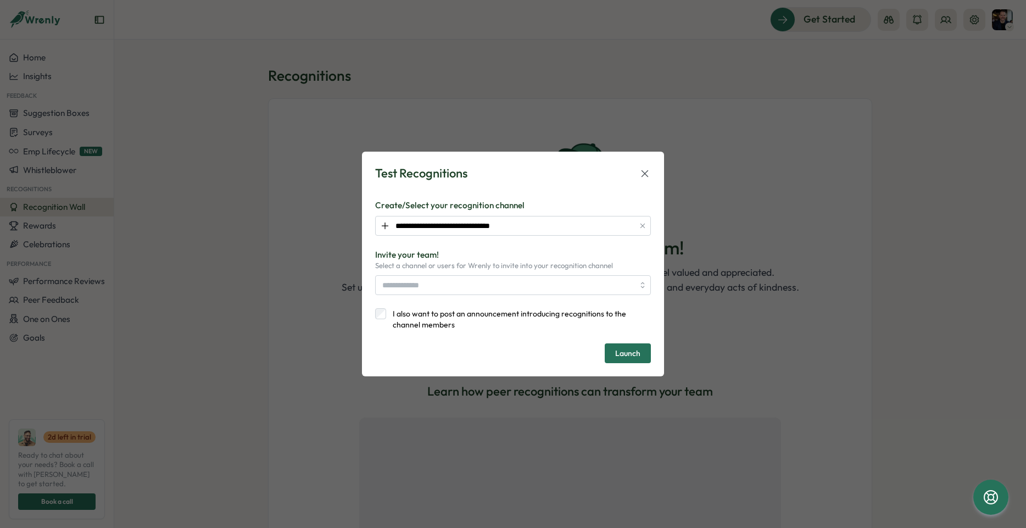
click at [641, 175] on icon at bounding box center [645, 173] width 12 height 12
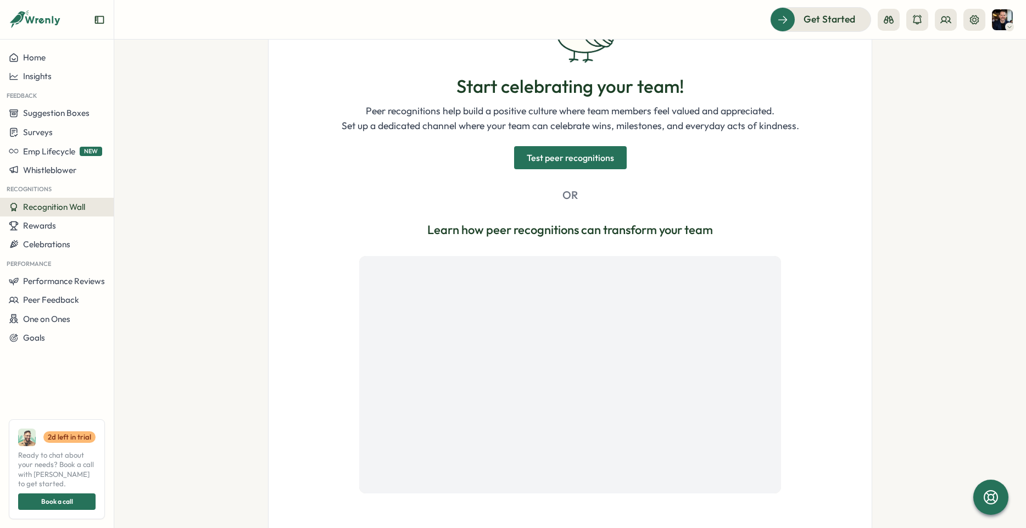
scroll to position [197, 0]
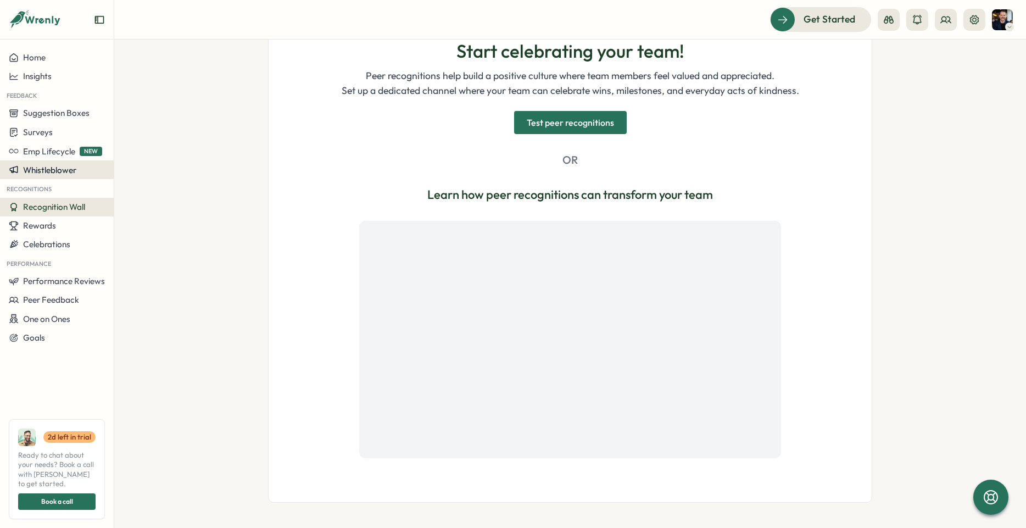
click at [55, 177] on button "Whistleblower" at bounding box center [57, 169] width 114 height 19
click at [182, 115] on section "Recognitions Start celebrating your team! Peer recognitions help build a positi…" at bounding box center [570, 284] width 912 height 488
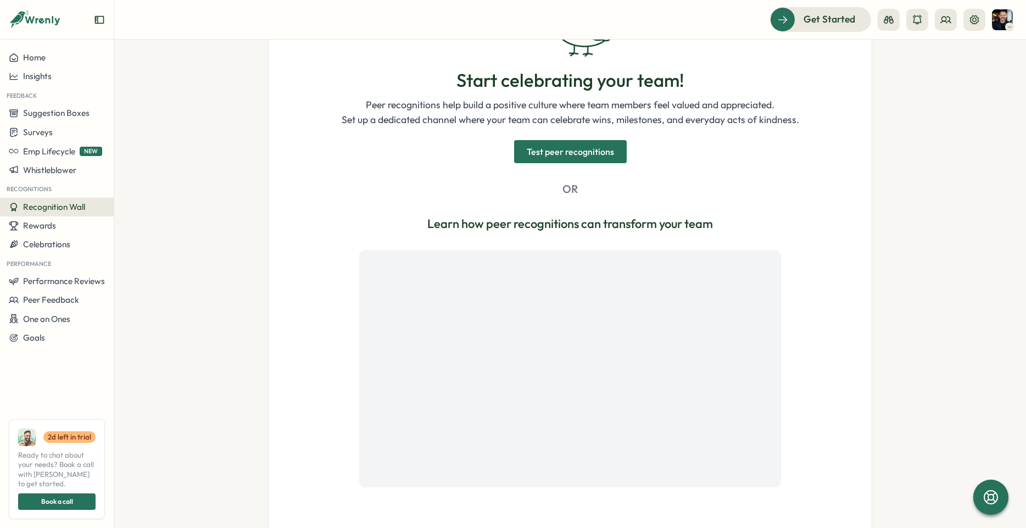
scroll to position [152, 0]
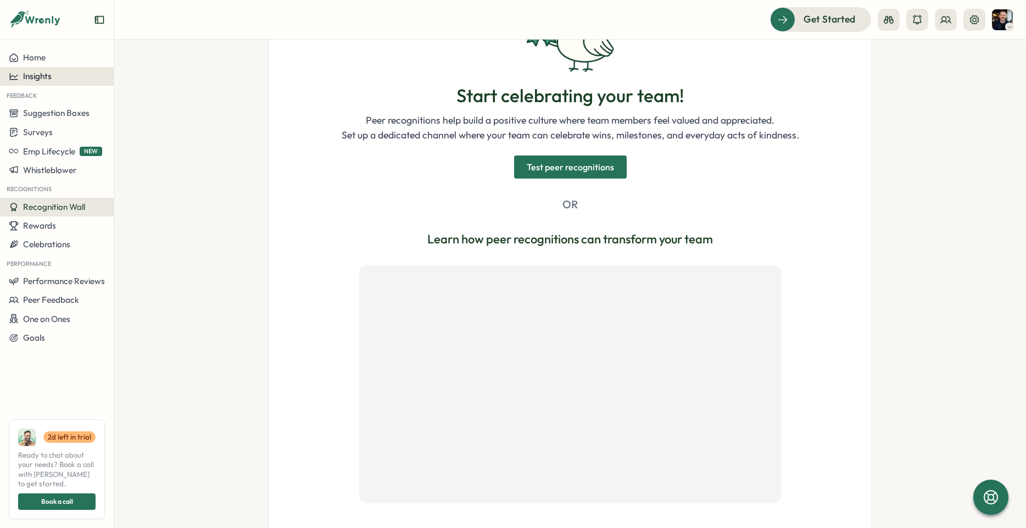
click at [27, 79] on span "Insights" at bounding box center [37, 76] width 29 height 10
click at [143, 47] on div "Culture score" at bounding box center [155, 45] width 78 height 12
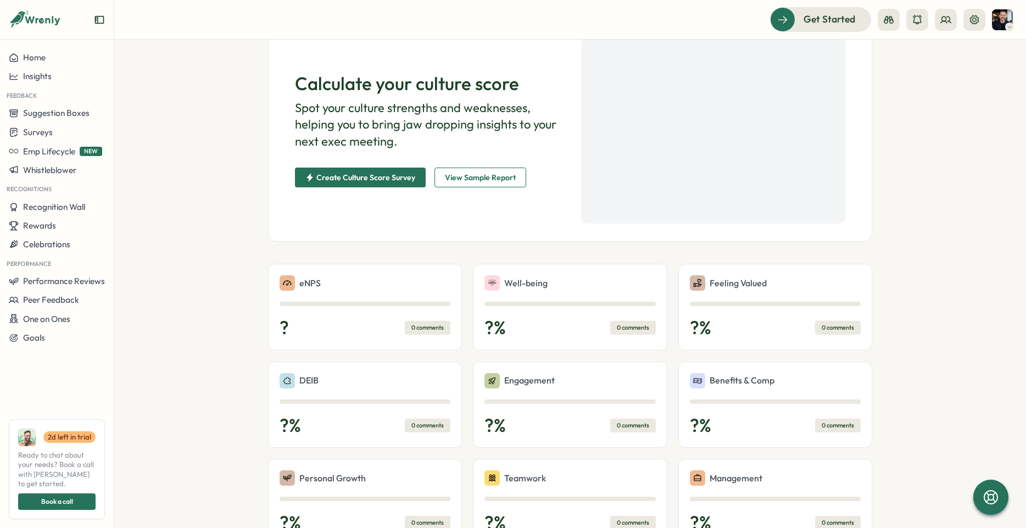
scroll to position [77, 0]
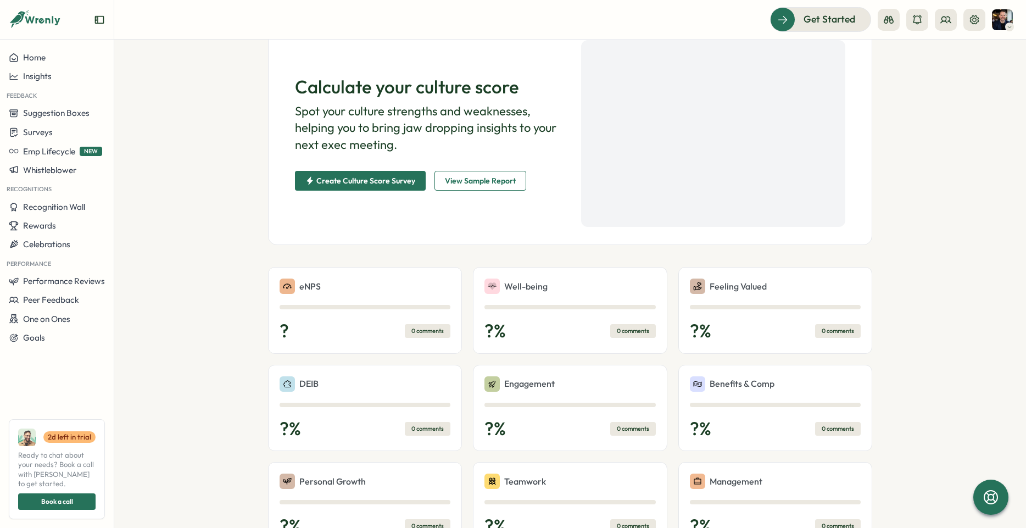
click at [376, 180] on span "Create Culture Score Survey" at bounding box center [365, 181] width 99 height 8
click at [508, 175] on span "View Sample Report" at bounding box center [480, 180] width 71 height 19
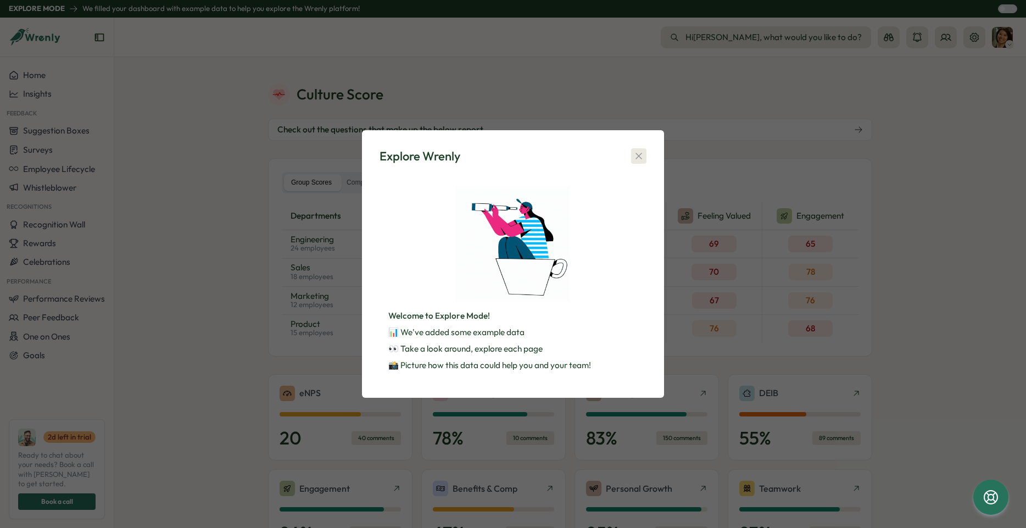
click at [641, 156] on icon "button" at bounding box center [638, 155] width 11 height 11
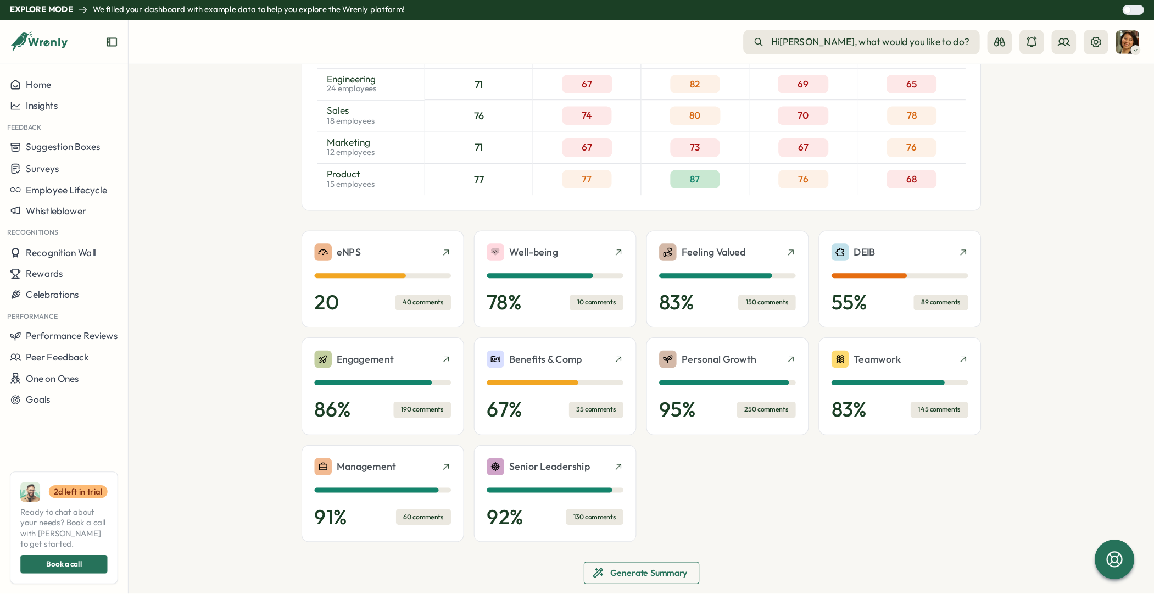
scroll to position [178, 0]
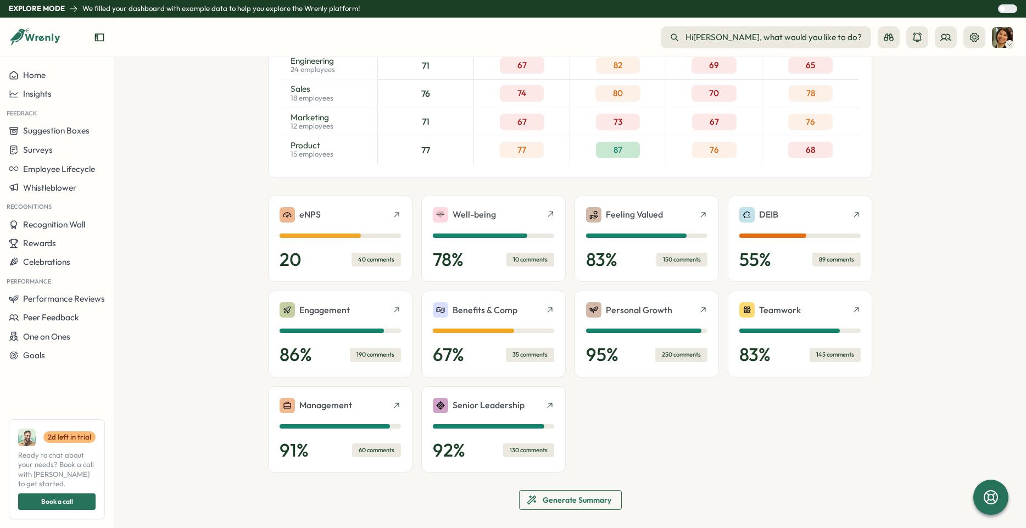
click at [641, 159] on div "87" at bounding box center [618, 150] width 96 height 28
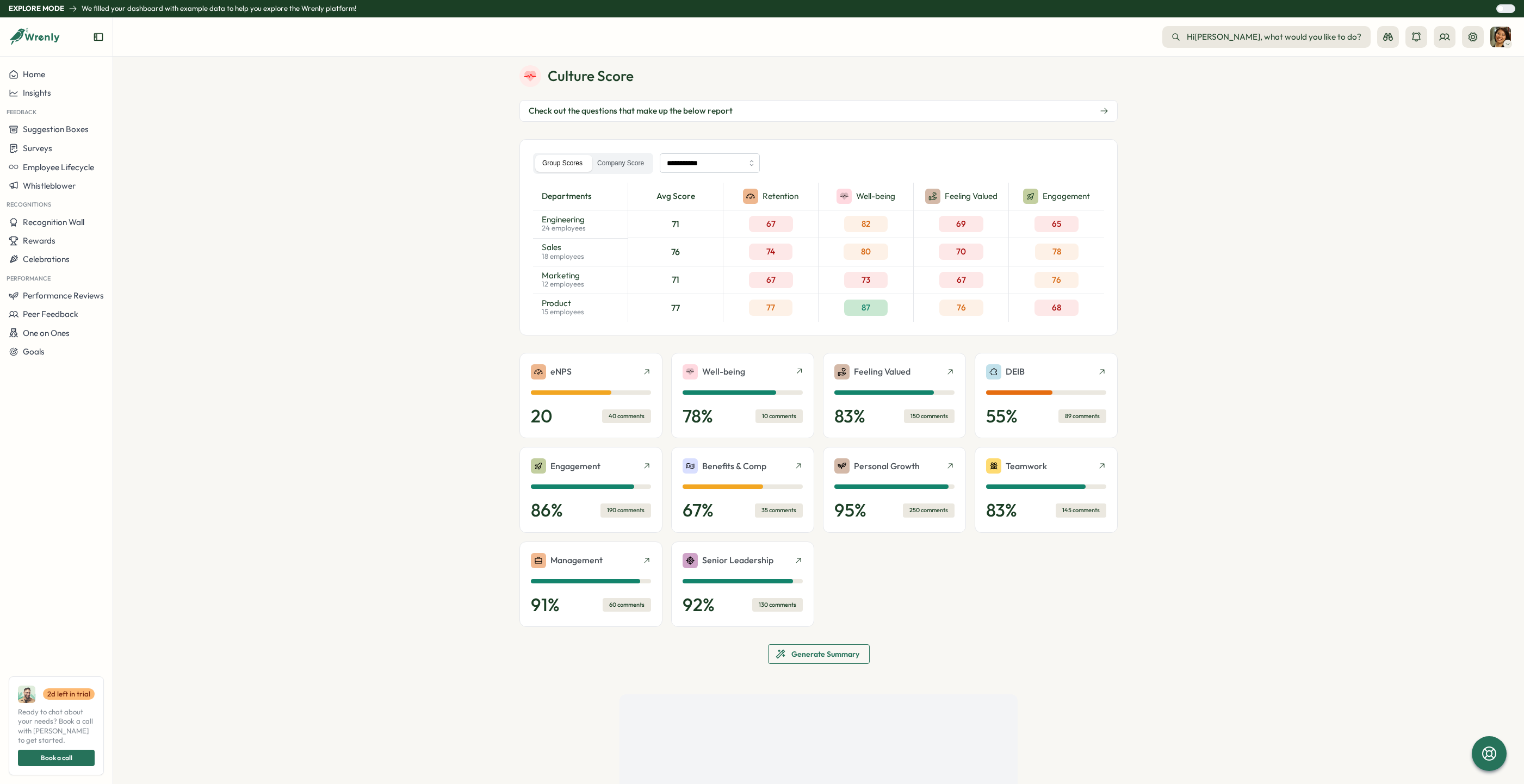
scroll to position [20, 0]
